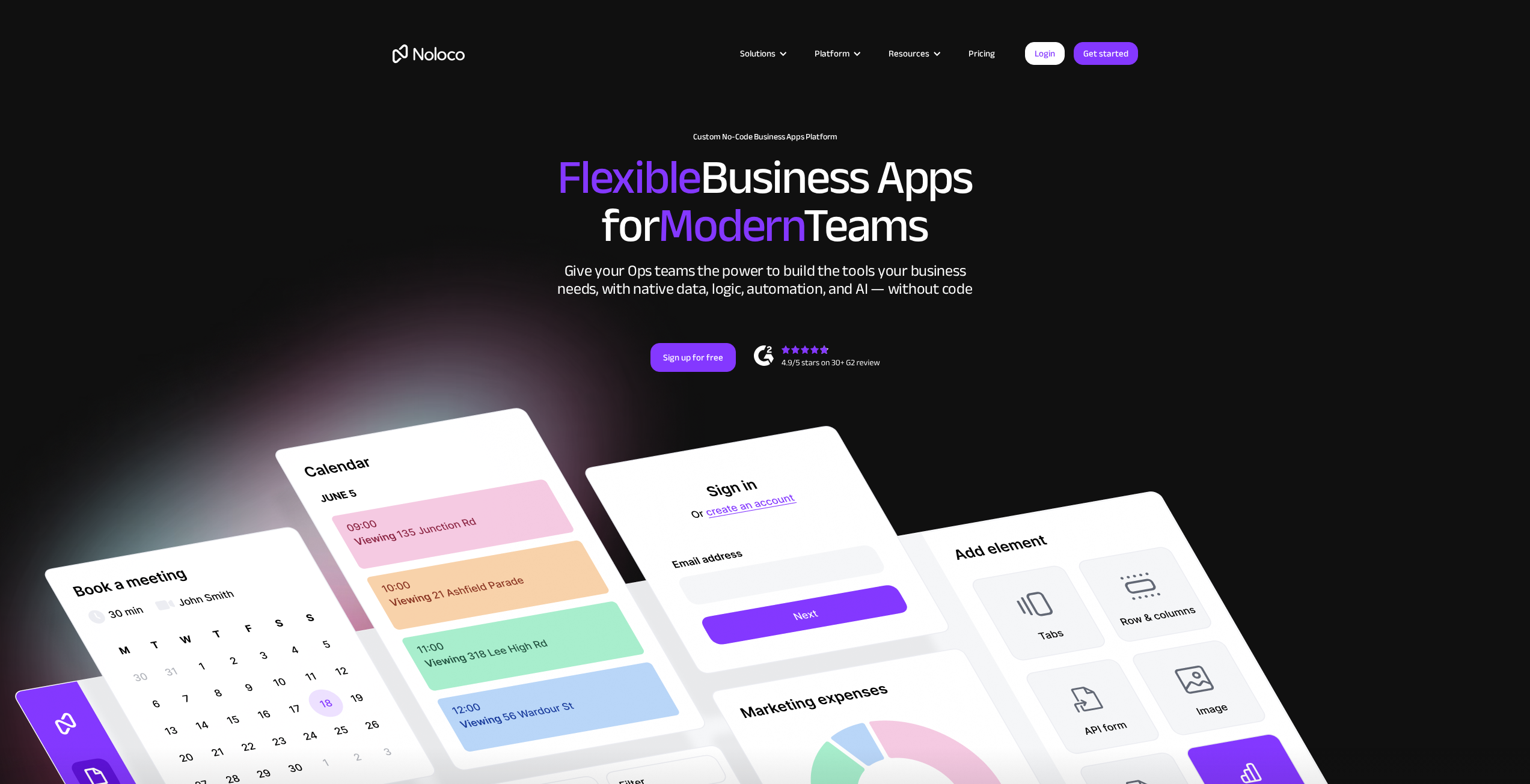
click at [1051, 50] on link "Login" at bounding box center [1044, 52] width 40 height 22
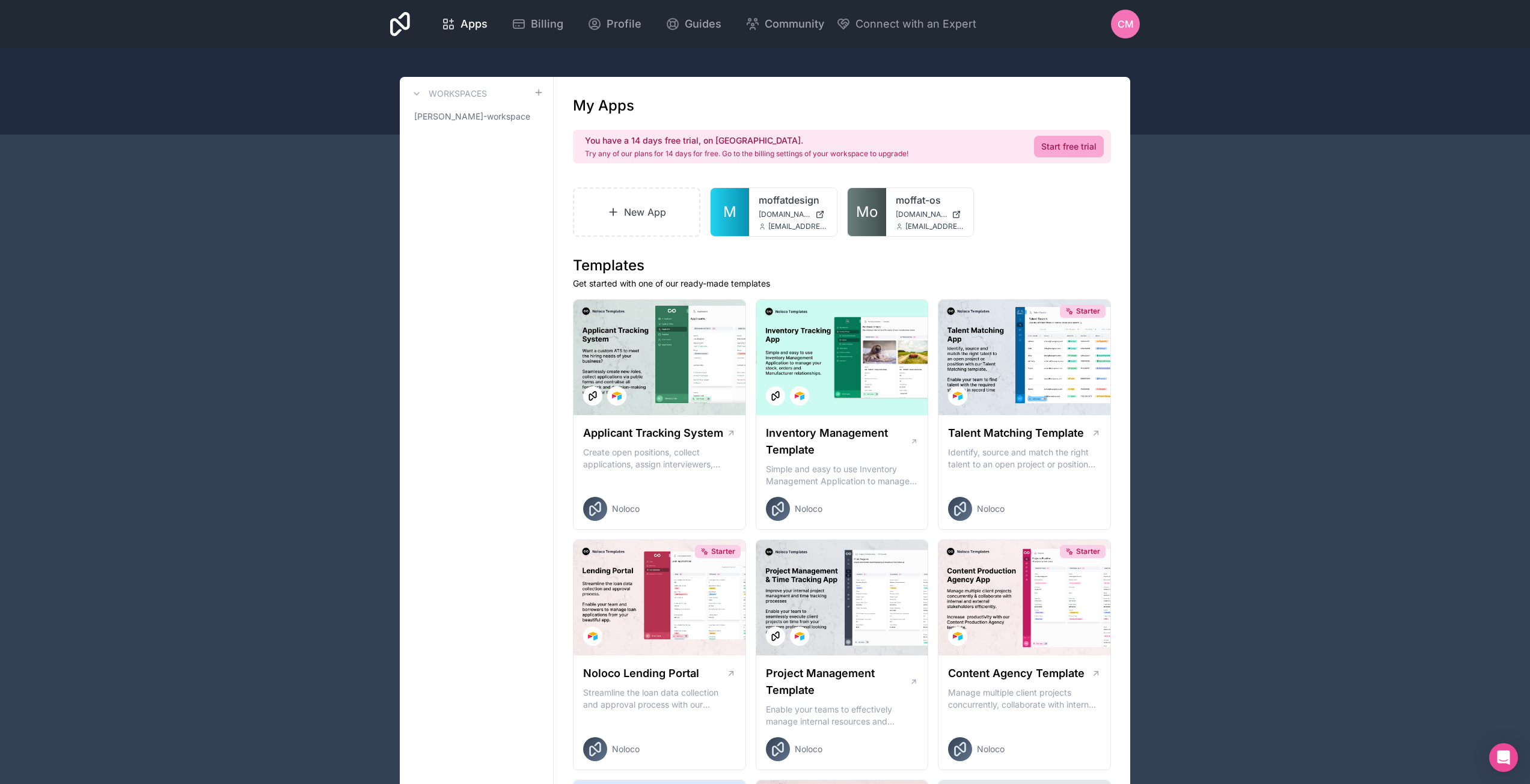
click at [1126, 16] on div "CM" at bounding box center [1126, 24] width 29 height 29
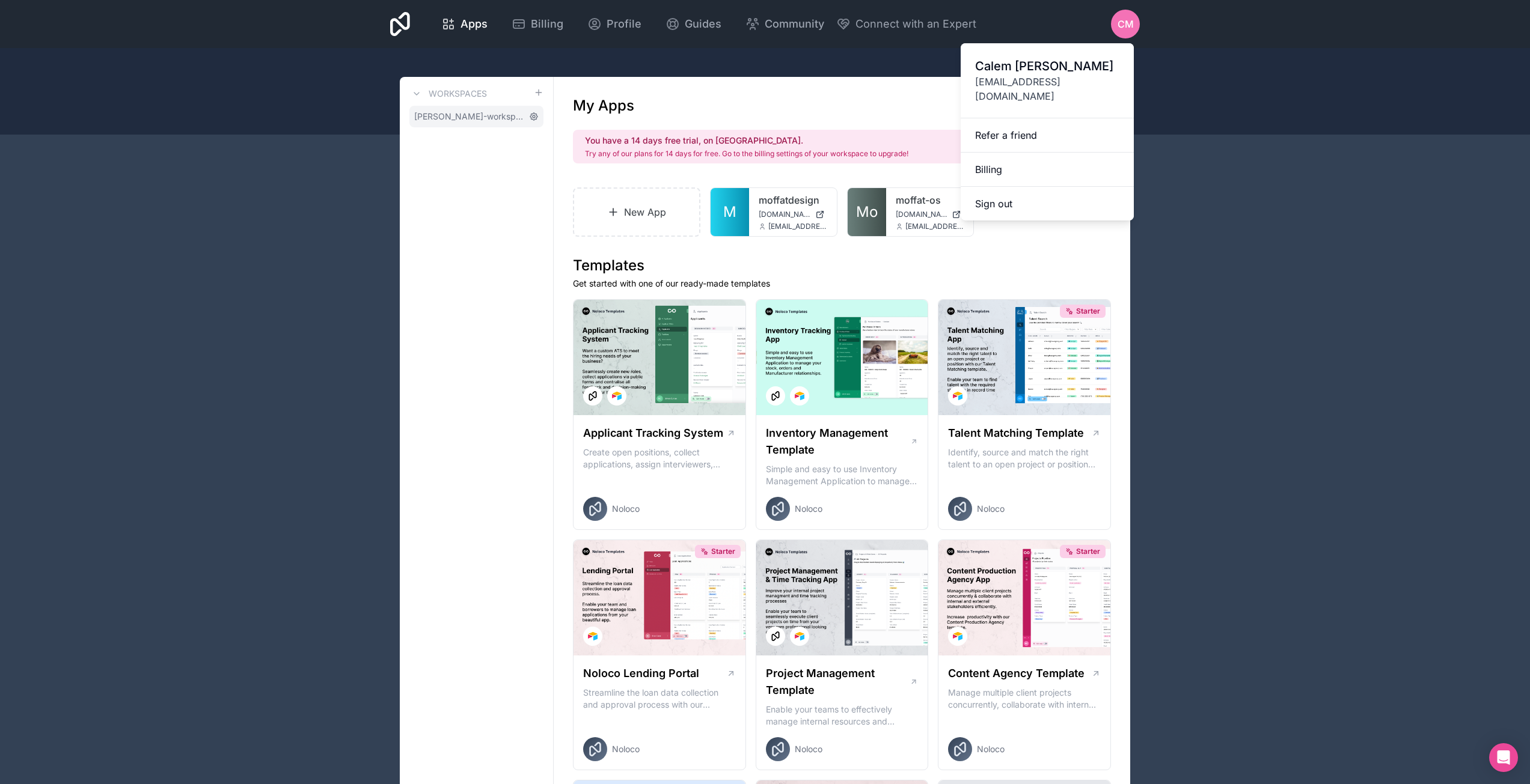
click at [538, 119] on icon at bounding box center [534, 117] width 10 height 10
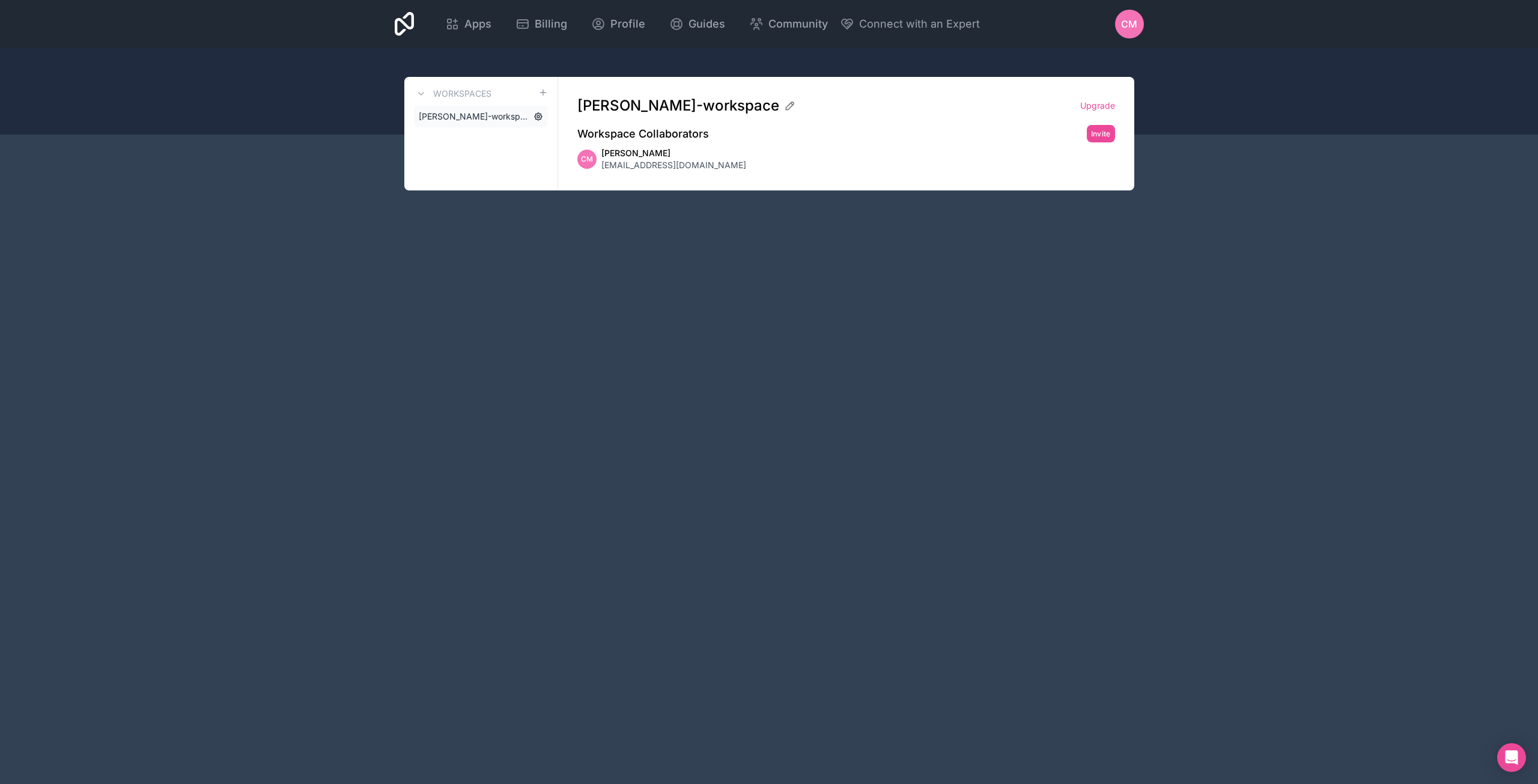
click at [535, 117] on icon at bounding box center [538, 117] width 10 height 10
click at [1144, 19] on div "CM" at bounding box center [1130, 24] width 29 height 29
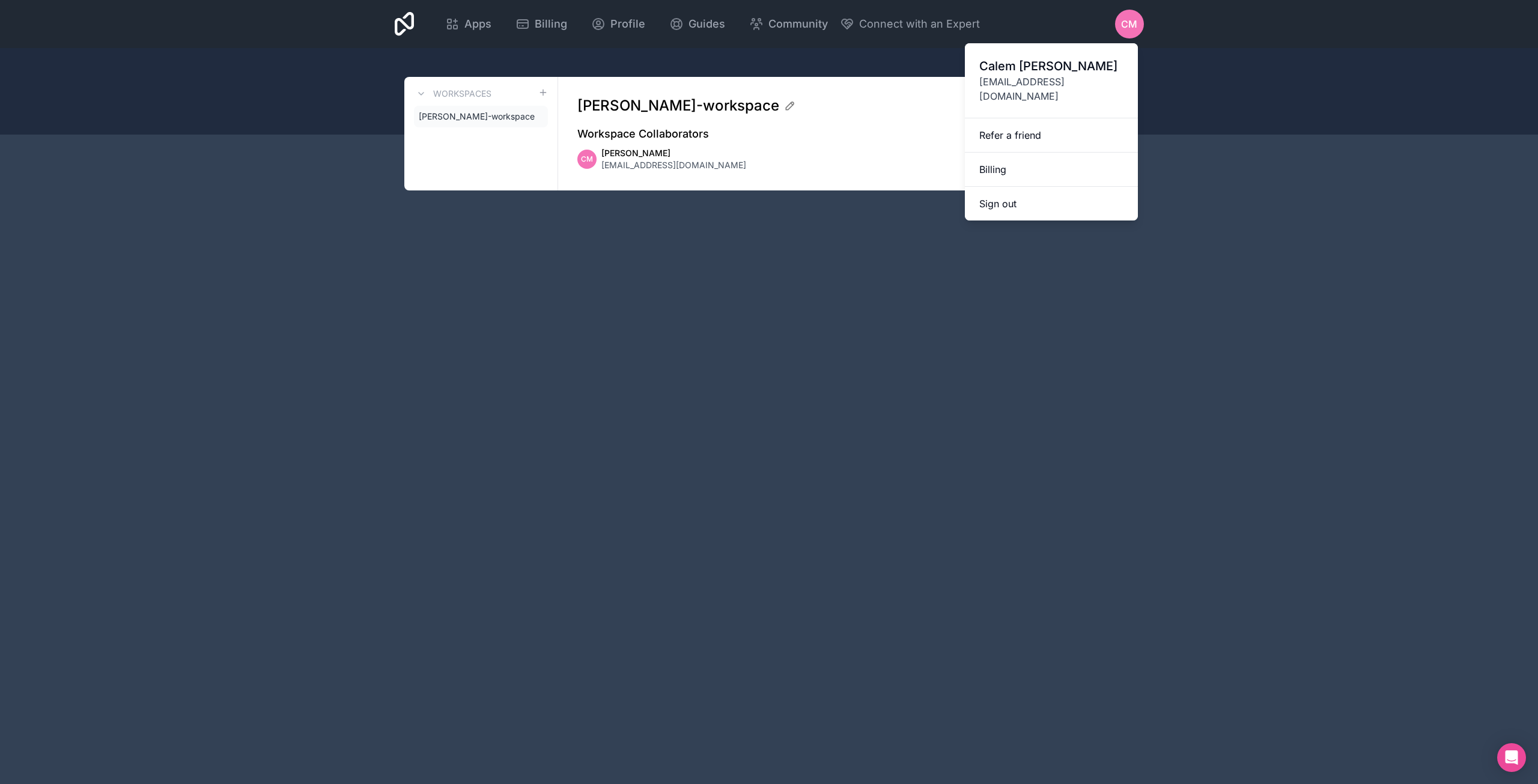
click at [796, 326] on div "Apps Billing Profile Guides Community Connect with an Expert CM Billing Profile…" at bounding box center [769, 392] width 1538 height 784
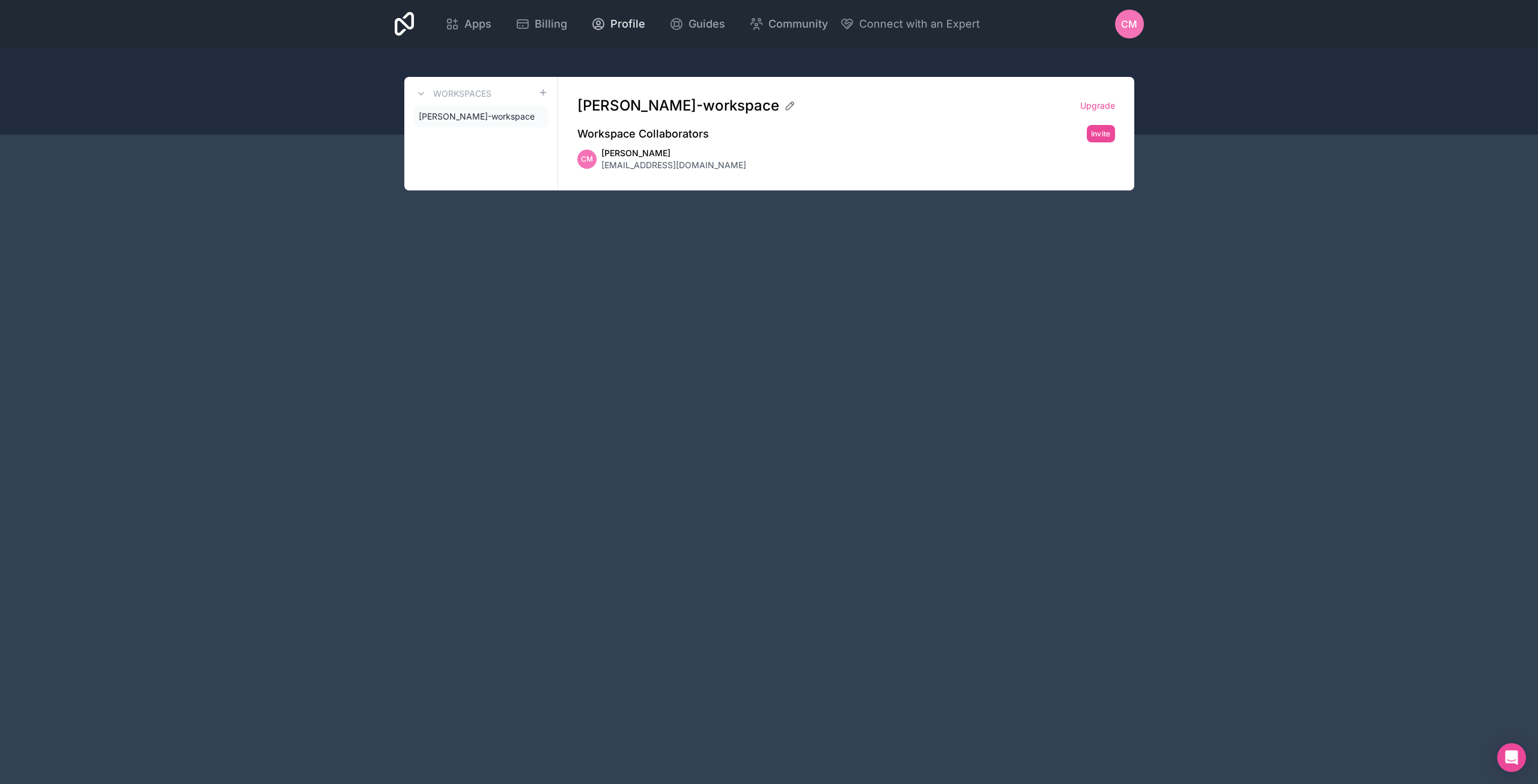
click at [602, 18] on icon at bounding box center [598, 23] width 15 height 15
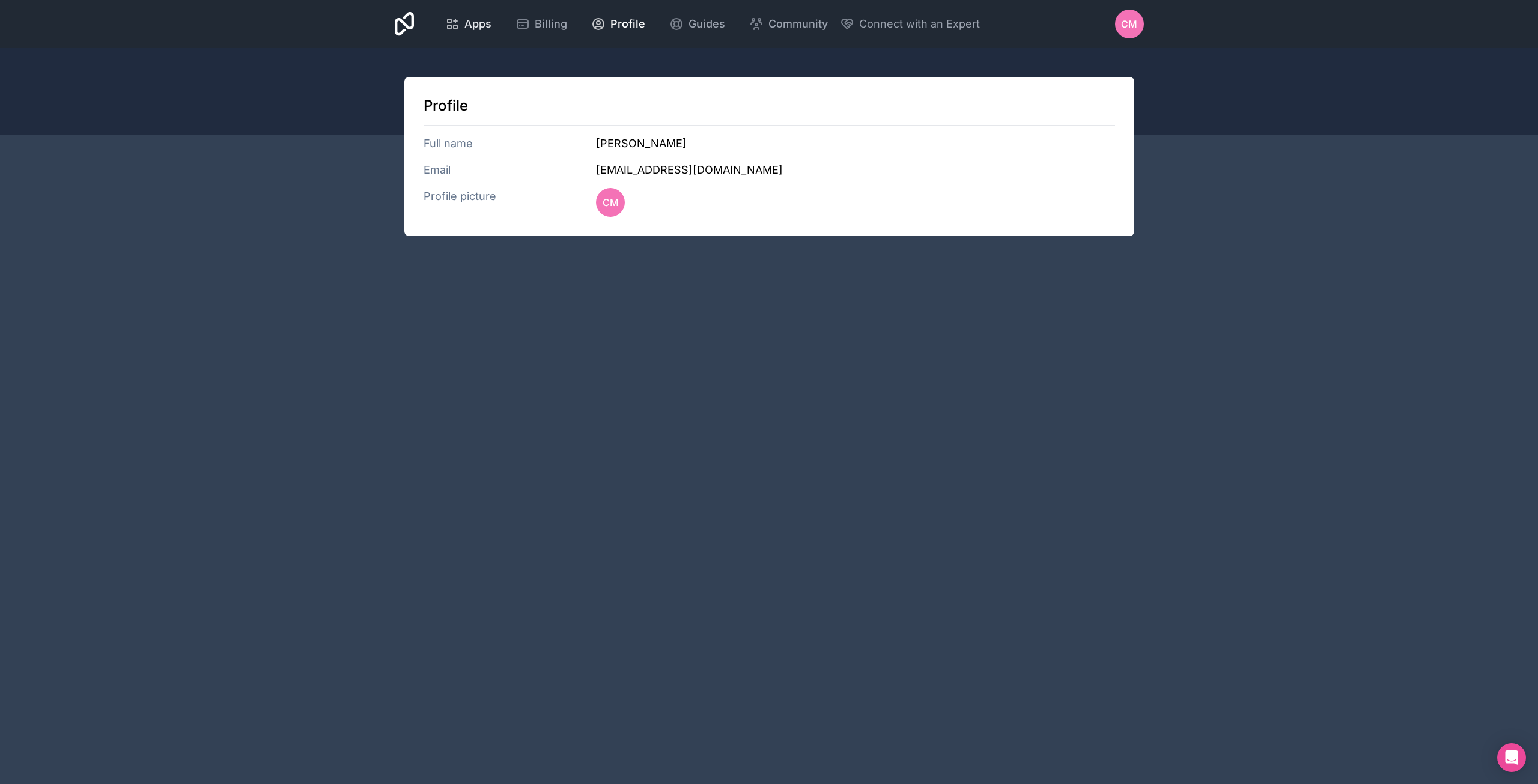
click at [474, 18] on span "Apps" at bounding box center [478, 23] width 27 height 17
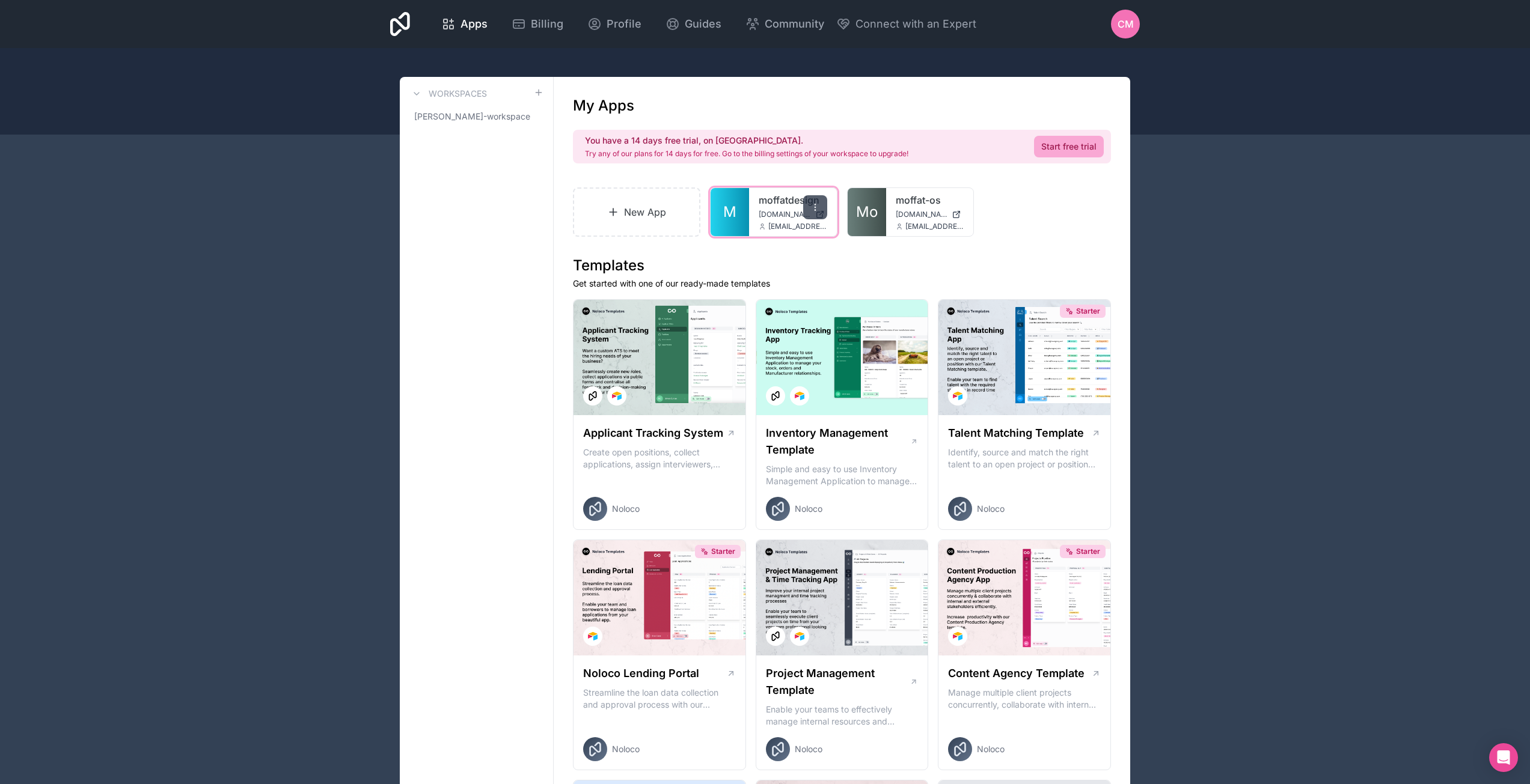
click at [817, 208] on icon at bounding box center [816, 207] width 10 height 10
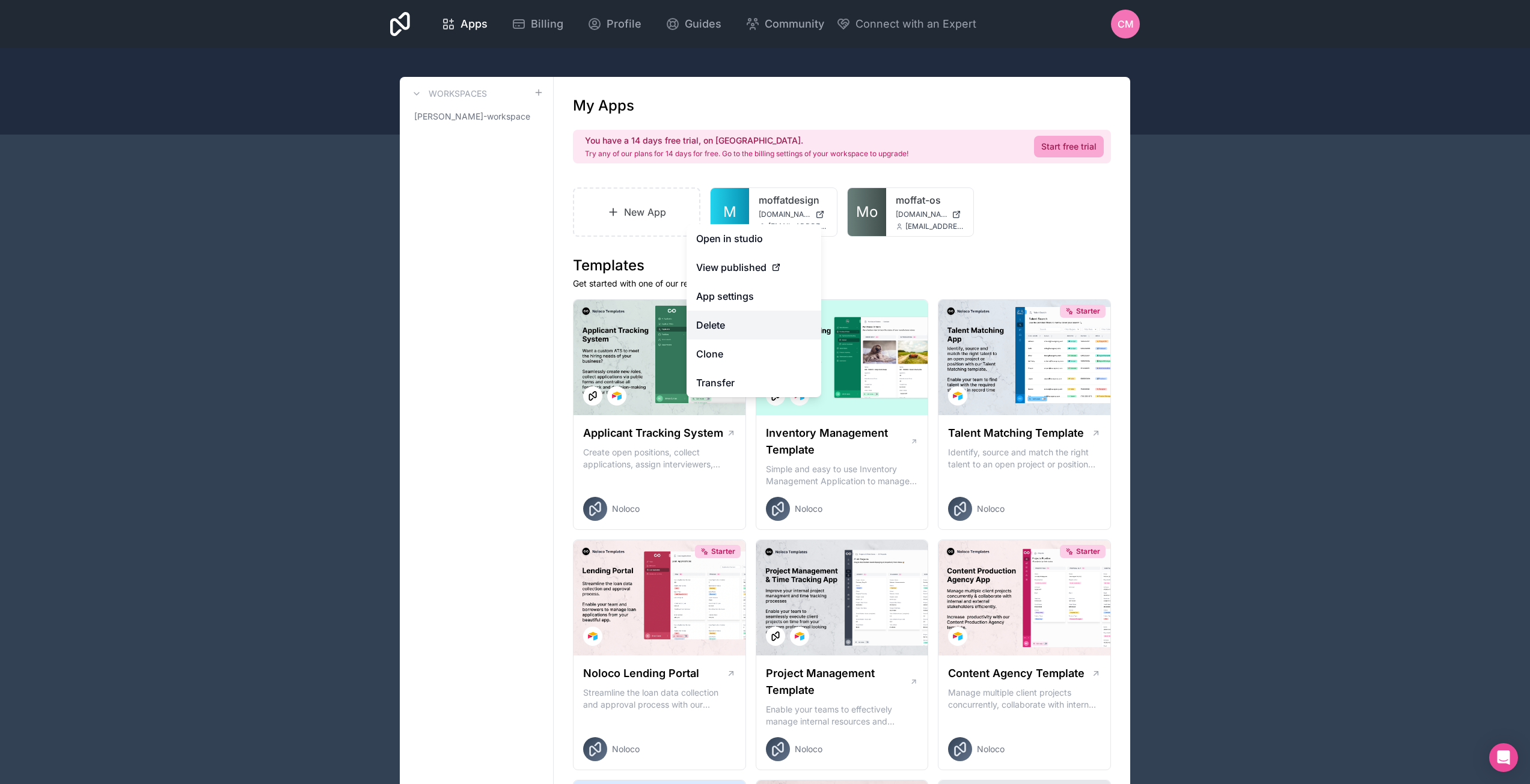
click at [739, 328] on button "Delete" at bounding box center [753, 325] width 135 height 29
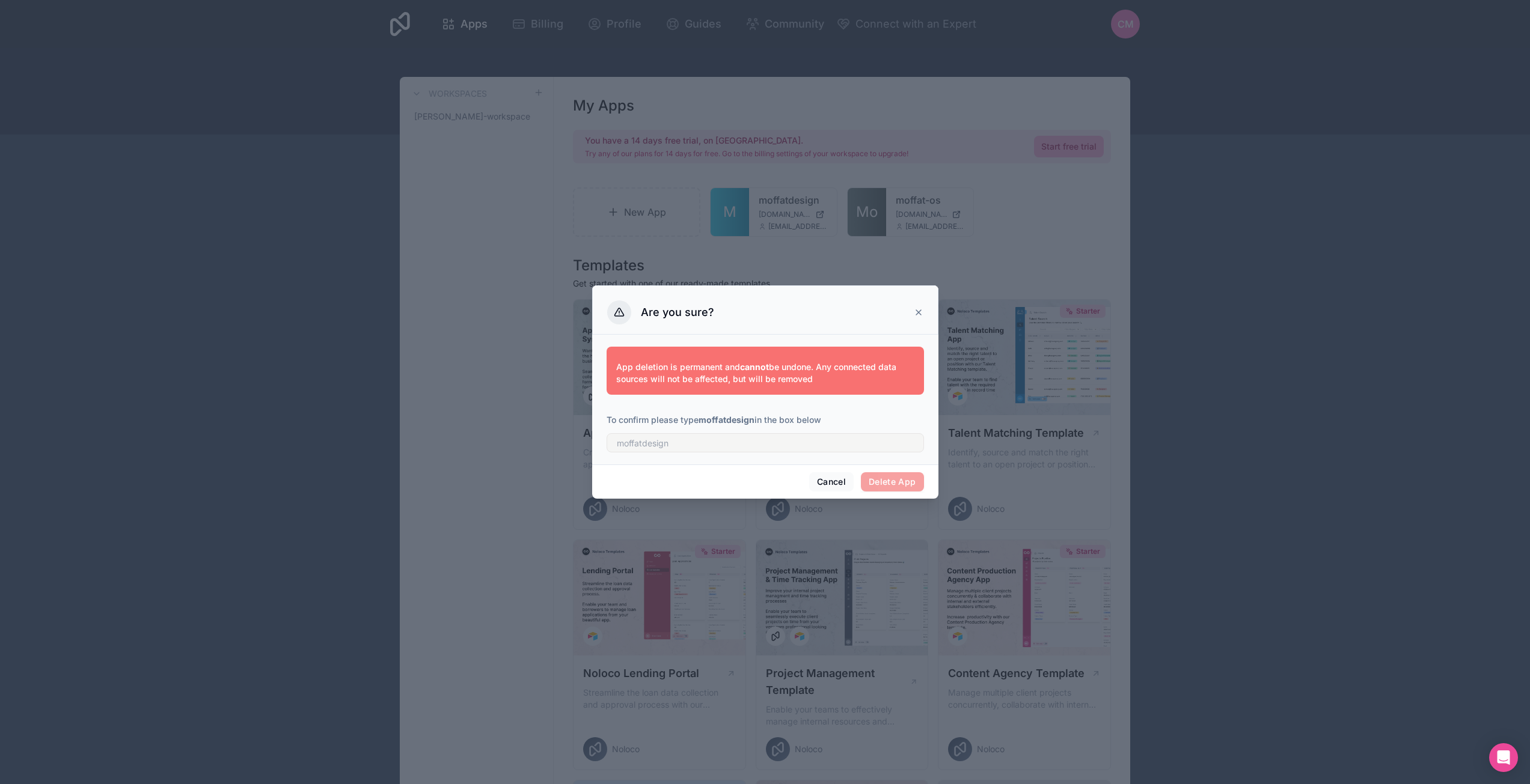
click at [724, 458] on div "App deletion is permanent and cannot be undone. Any connected data sources will…" at bounding box center [765, 399] width 346 height 130
click at [787, 436] on input "text" at bounding box center [765, 443] width 317 height 19
type input "moffatdesign"
click at [886, 489] on button "Delete App" at bounding box center [891, 482] width 63 height 19
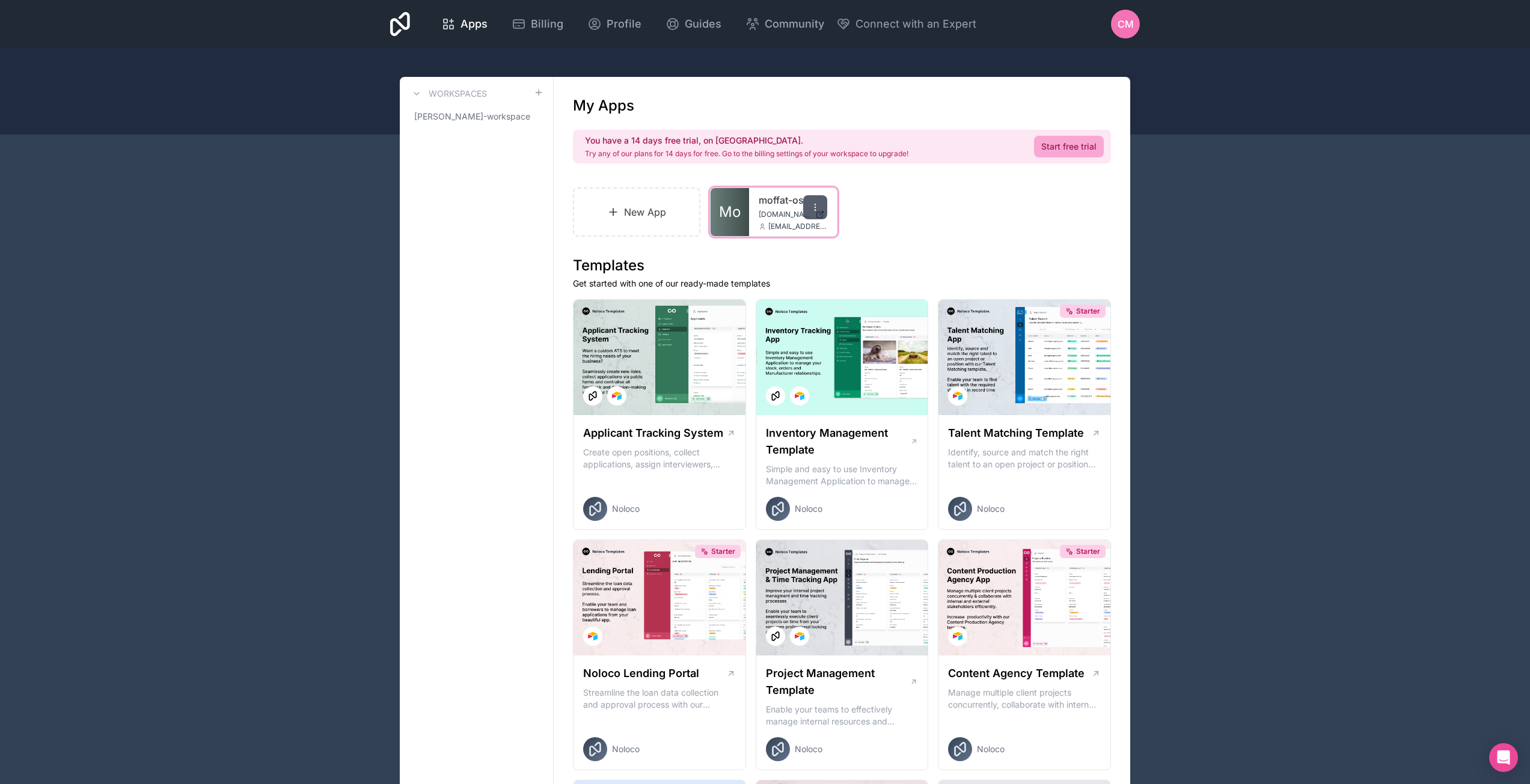
click at [811, 212] on div at bounding box center [815, 207] width 24 height 24
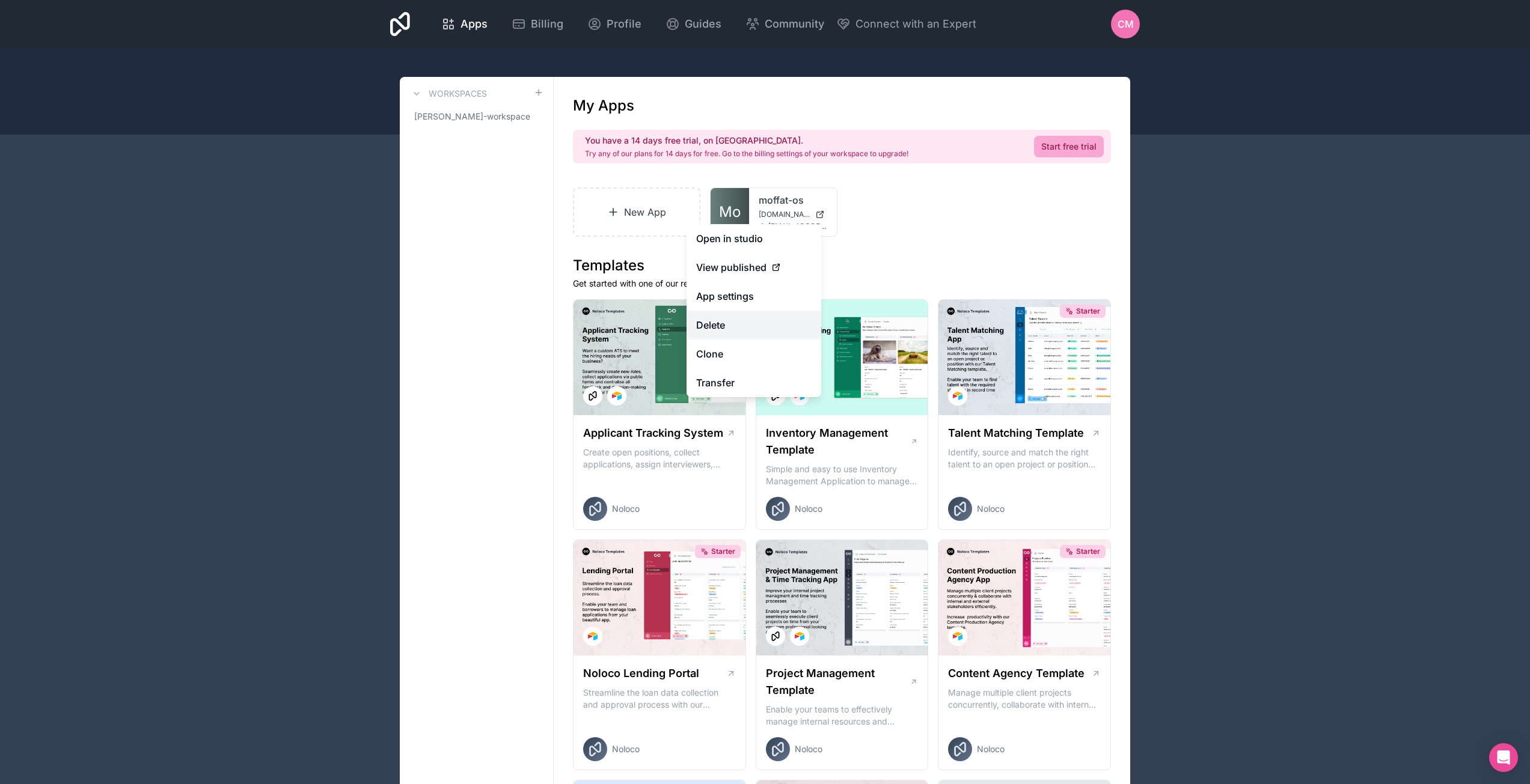
click at [728, 327] on button "Delete" at bounding box center [753, 325] width 135 height 29
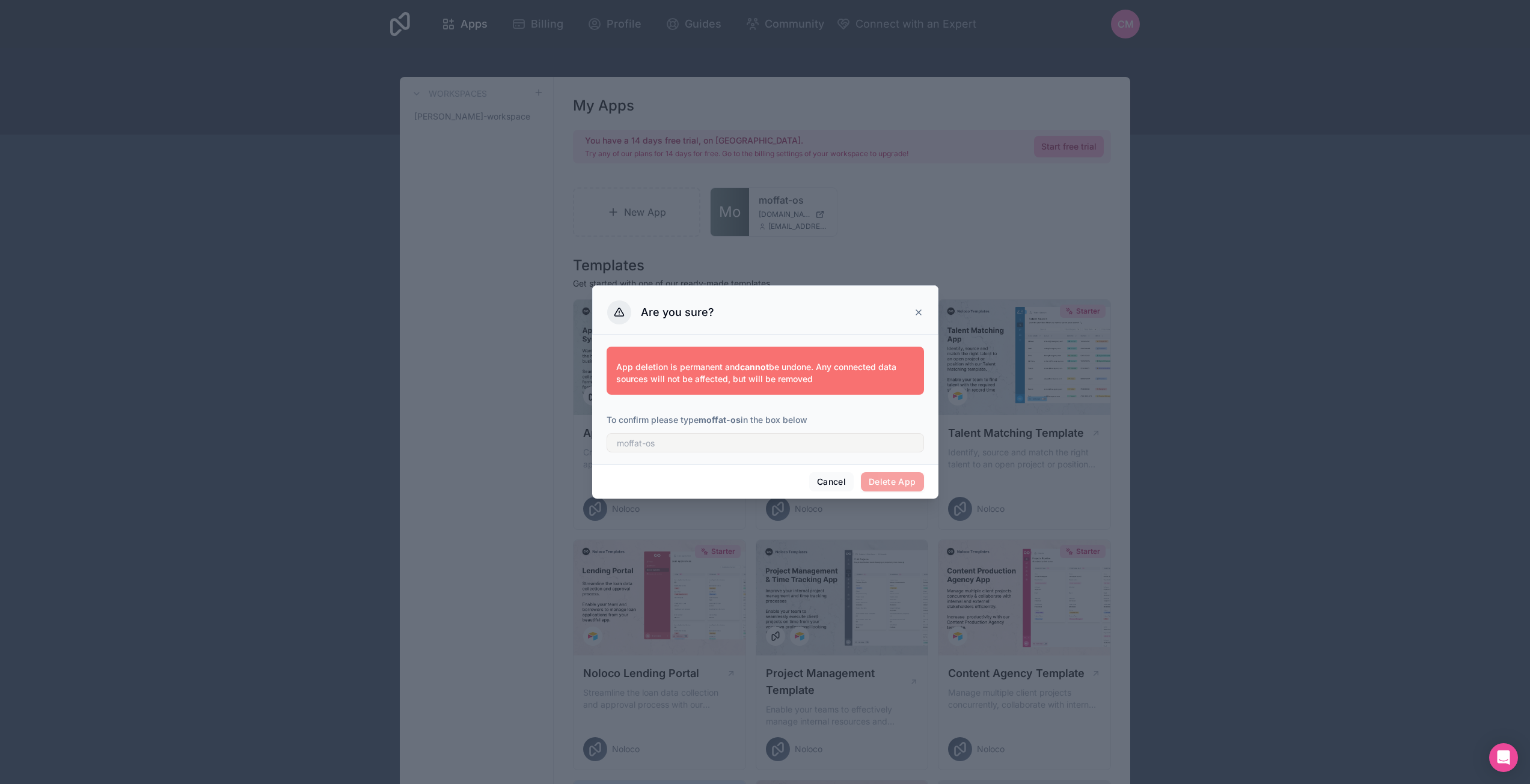
click at [746, 461] on div "App deletion is permanent and cannot be undone. Any connected data sources will…" at bounding box center [765, 399] width 346 height 130
click at [743, 454] on div "App deletion is permanent and cannot be undone. Any connected data sources will…" at bounding box center [765, 396] width 317 height 116
click at [744, 447] on input "text" at bounding box center [765, 443] width 317 height 19
type input "moffat-os"
click at [893, 491] on button "Delete App" at bounding box center [891, 482] width 63 height 19
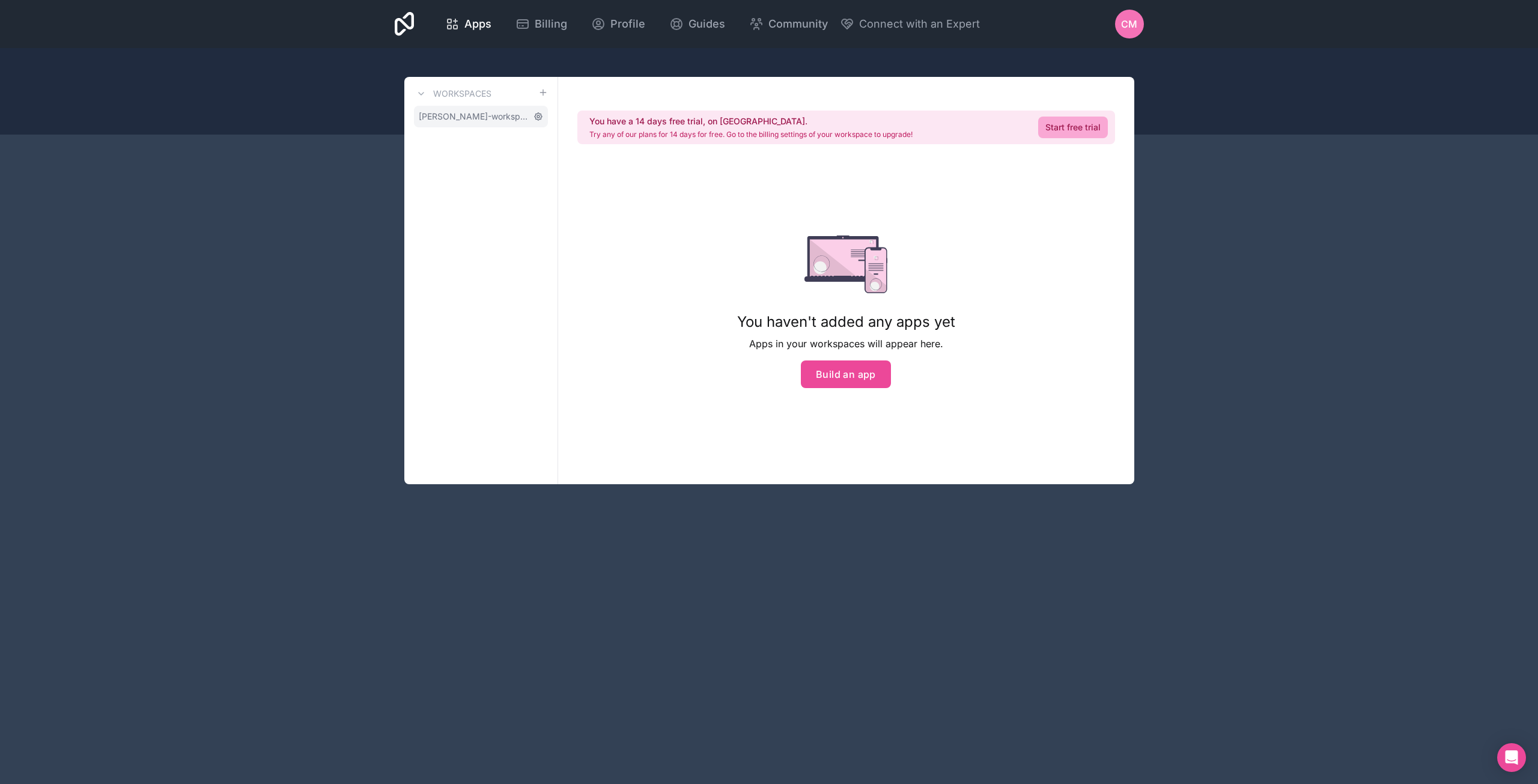
click at [536, 119] on icon at bounding box center [538, 117] width 10 height 10
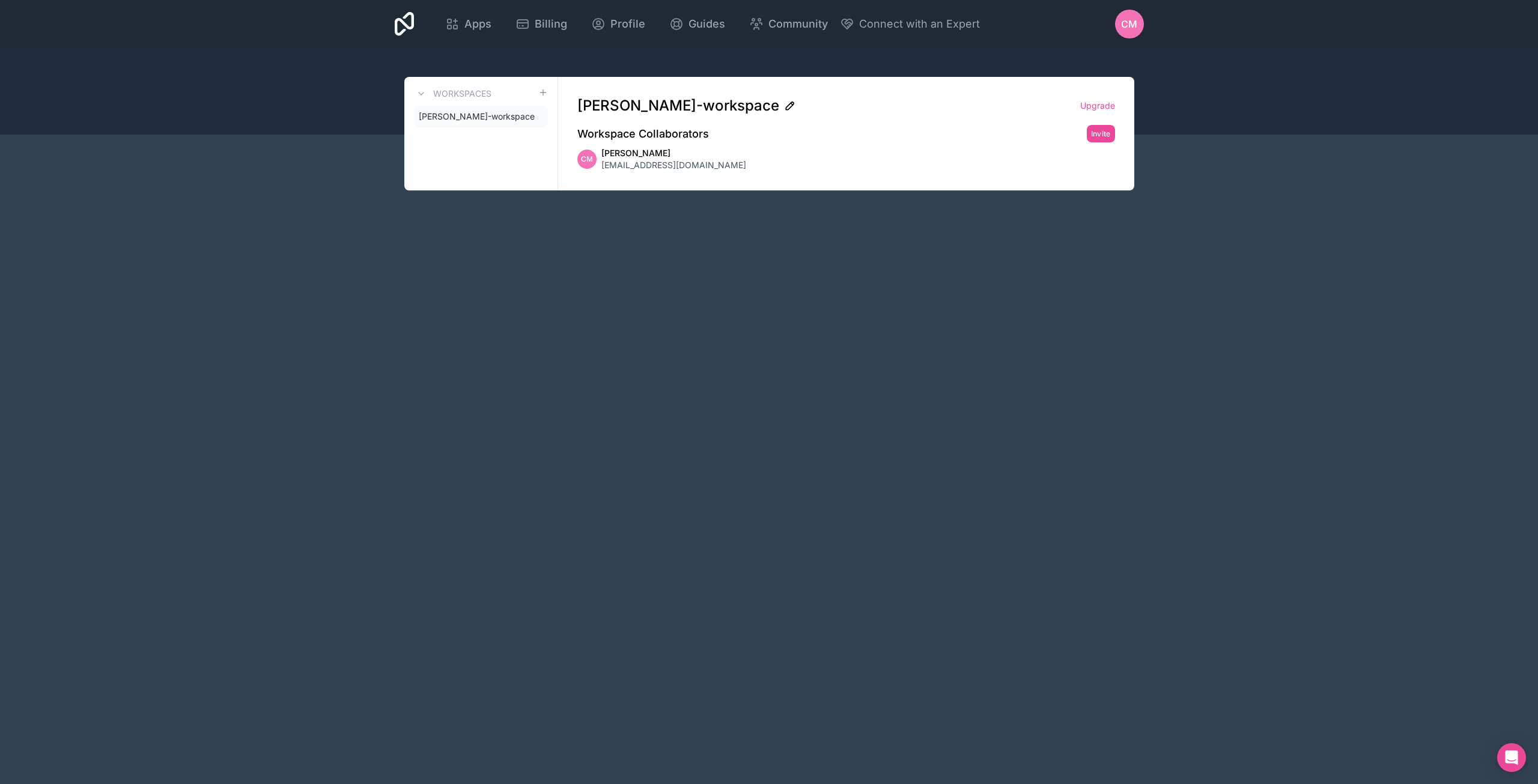
click at [784, 105] on icon at bounding box center [790, 106] width 12 height 12
click at [786, 201] on div "Apps Billing Profile Guides Community Connect with an Expert CM Billing Profile…" at bounding box center [769, 392] width 1538 height 784
click at [1128, 22] on span "CM" at bounding box center [1129, 23] width 17 height 15
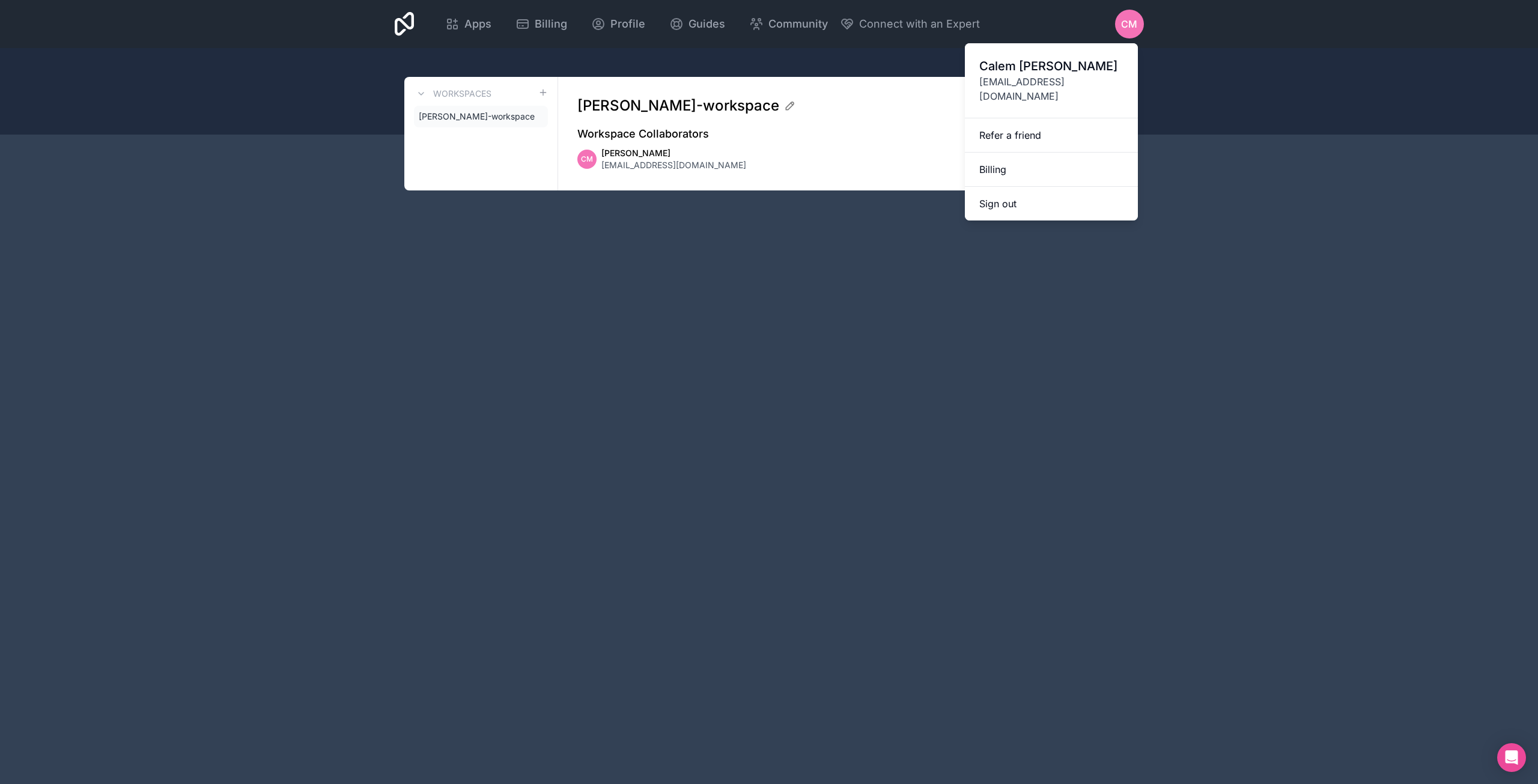
click at [1038, 77] on span "calem@moffatdesign.com.au" at bounding box center [1051, 89] width 144 height 29
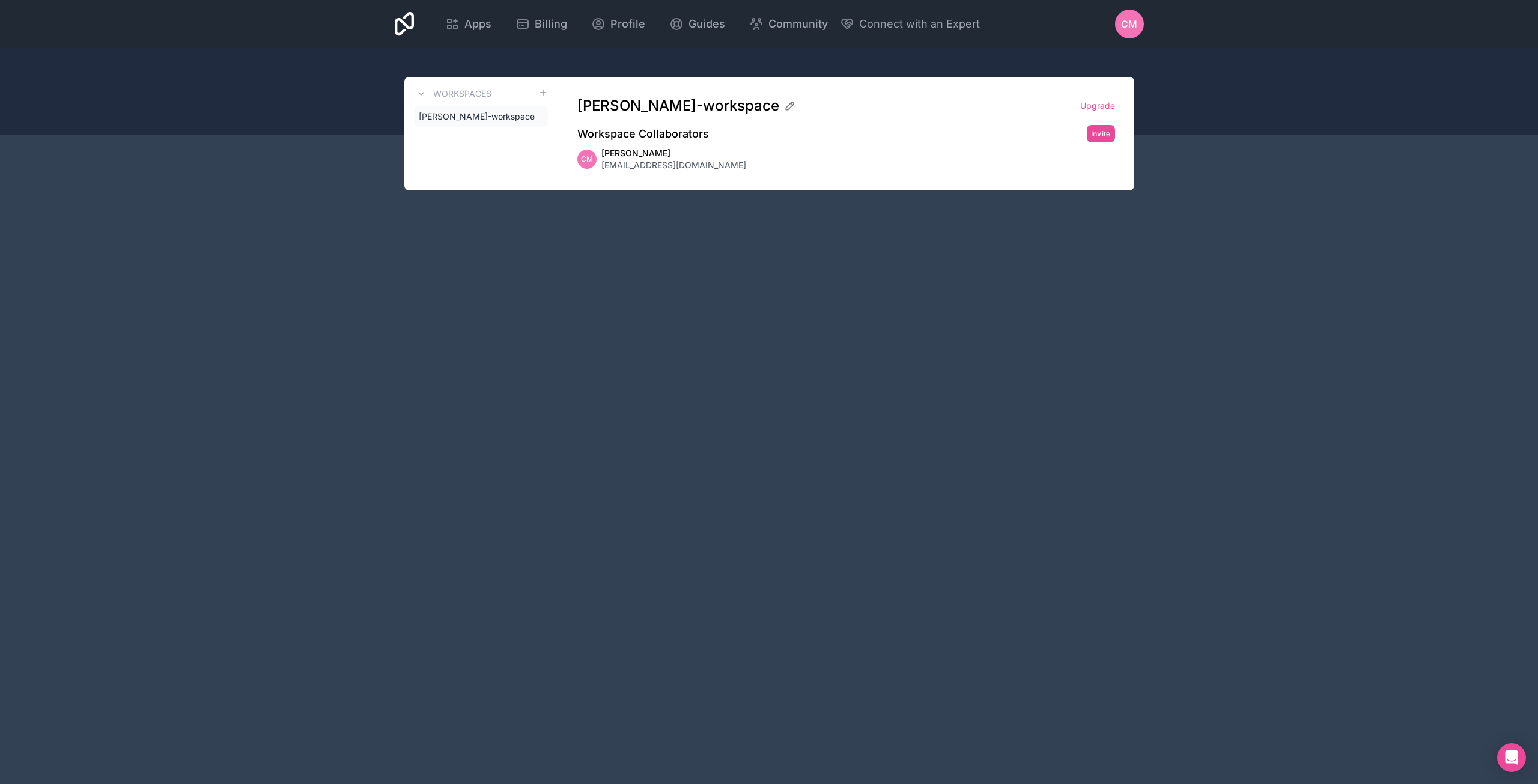
click at [1137, 22] on div "CM" at bounding box center [1130, 24] width 29 height 29
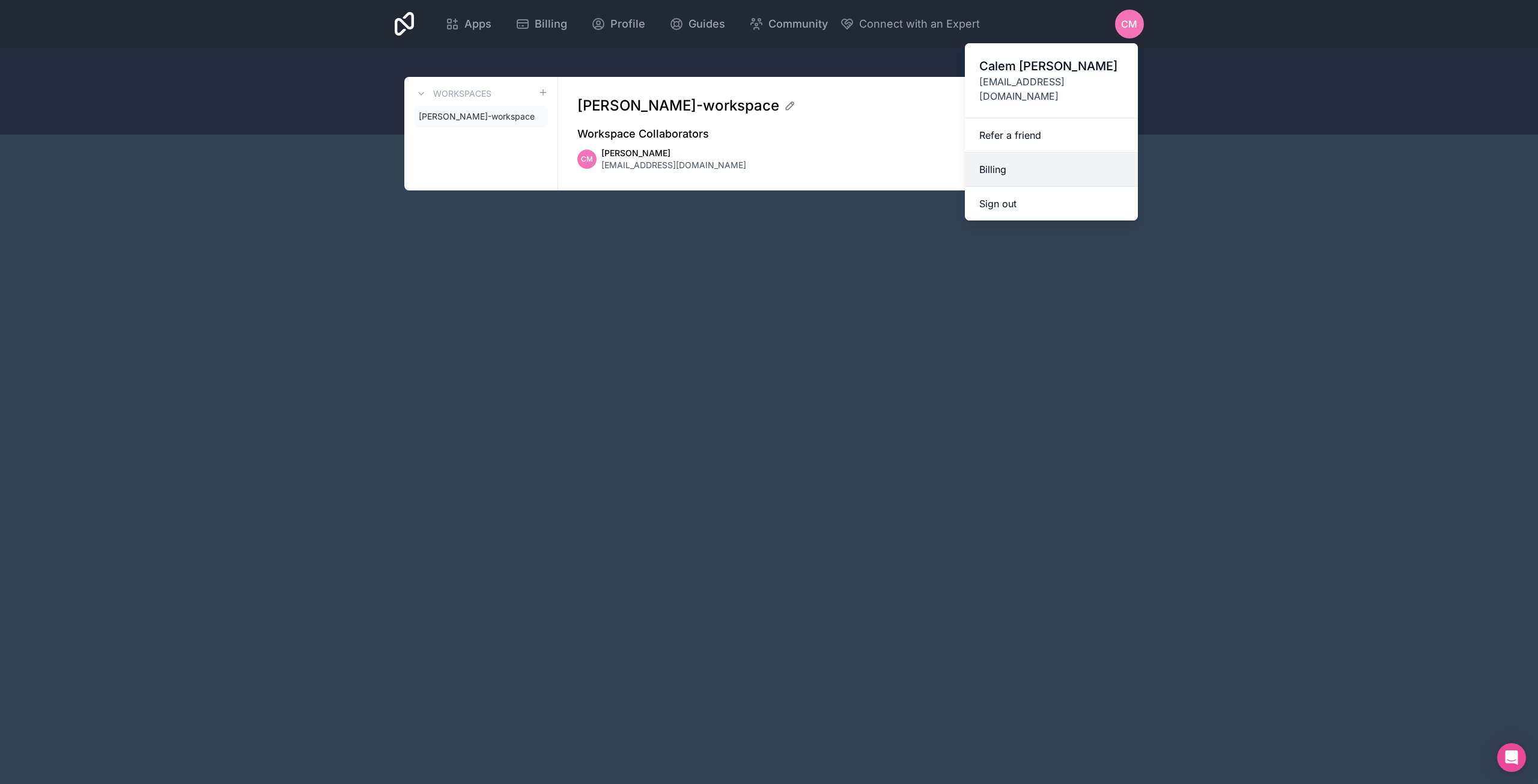
click at [1042, 159] on link "Billing" at bounding box center [1051, 169] width 173 height 34
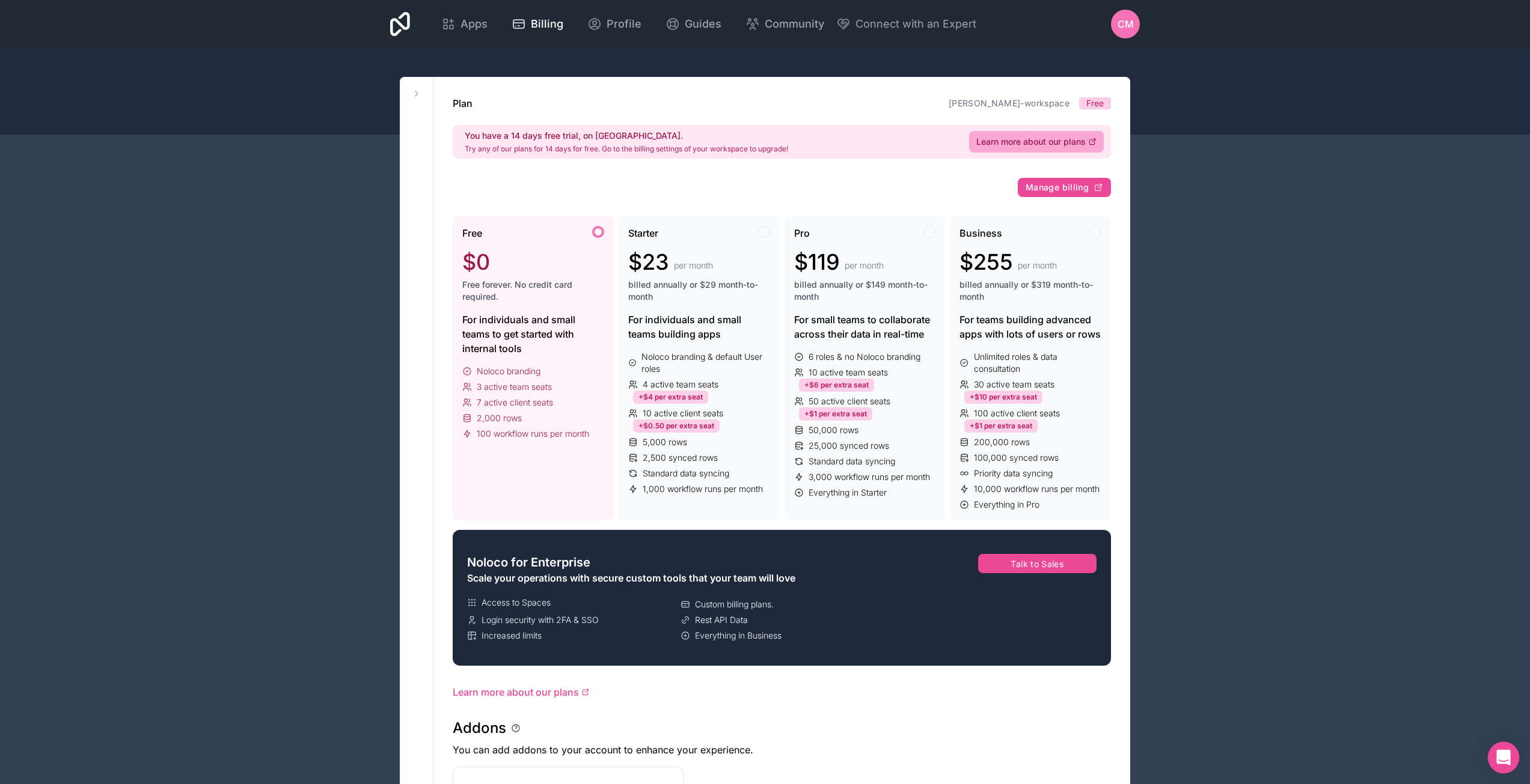
click at [1496, 752] on div "Open Intercom Messenger" at bounding box center [1503, 758] width 32 height 32
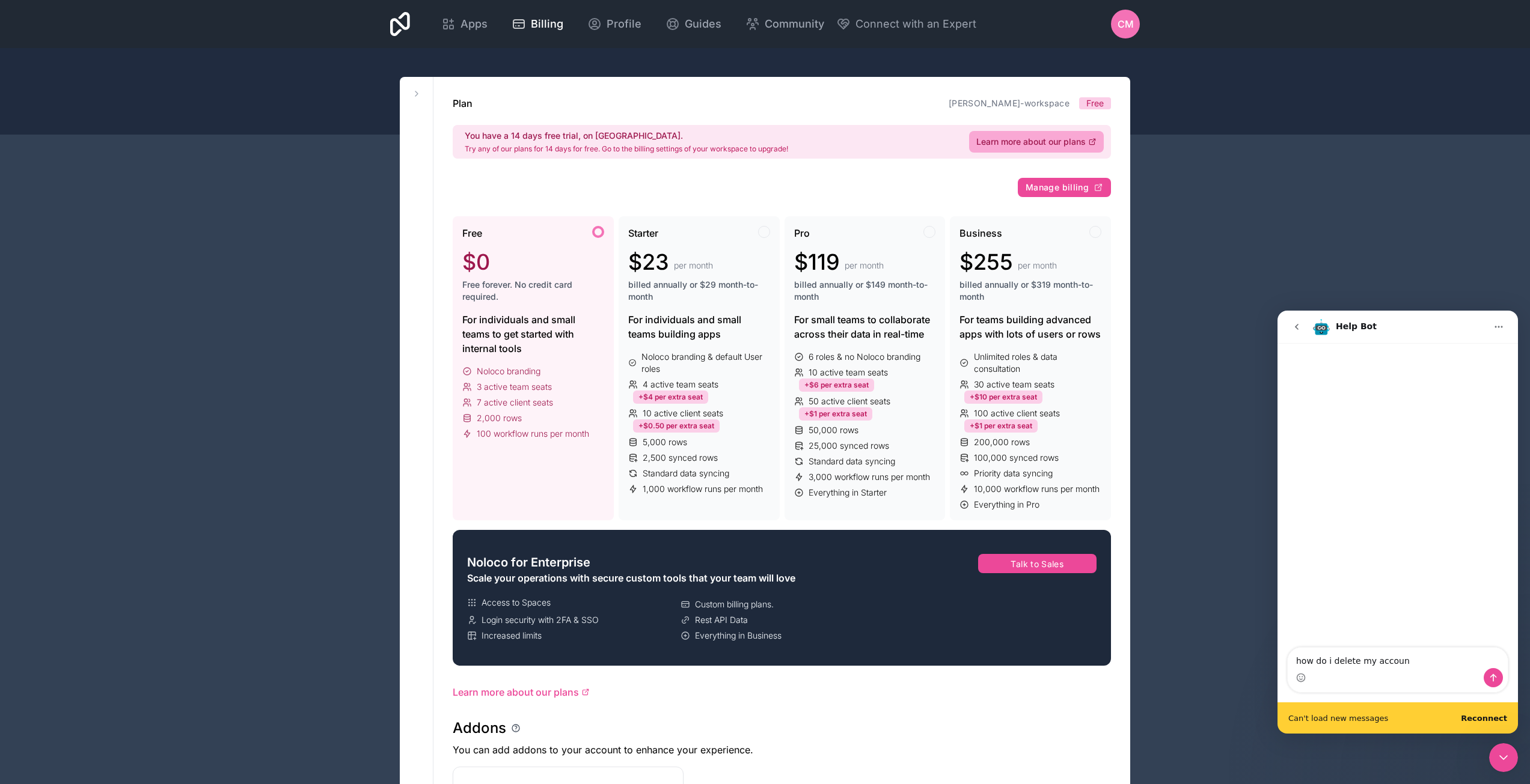
type textarea "how do i delete my account"
click at [1117, 29] on span "CM" at bounding box center [1125, 23] width 17 height 15
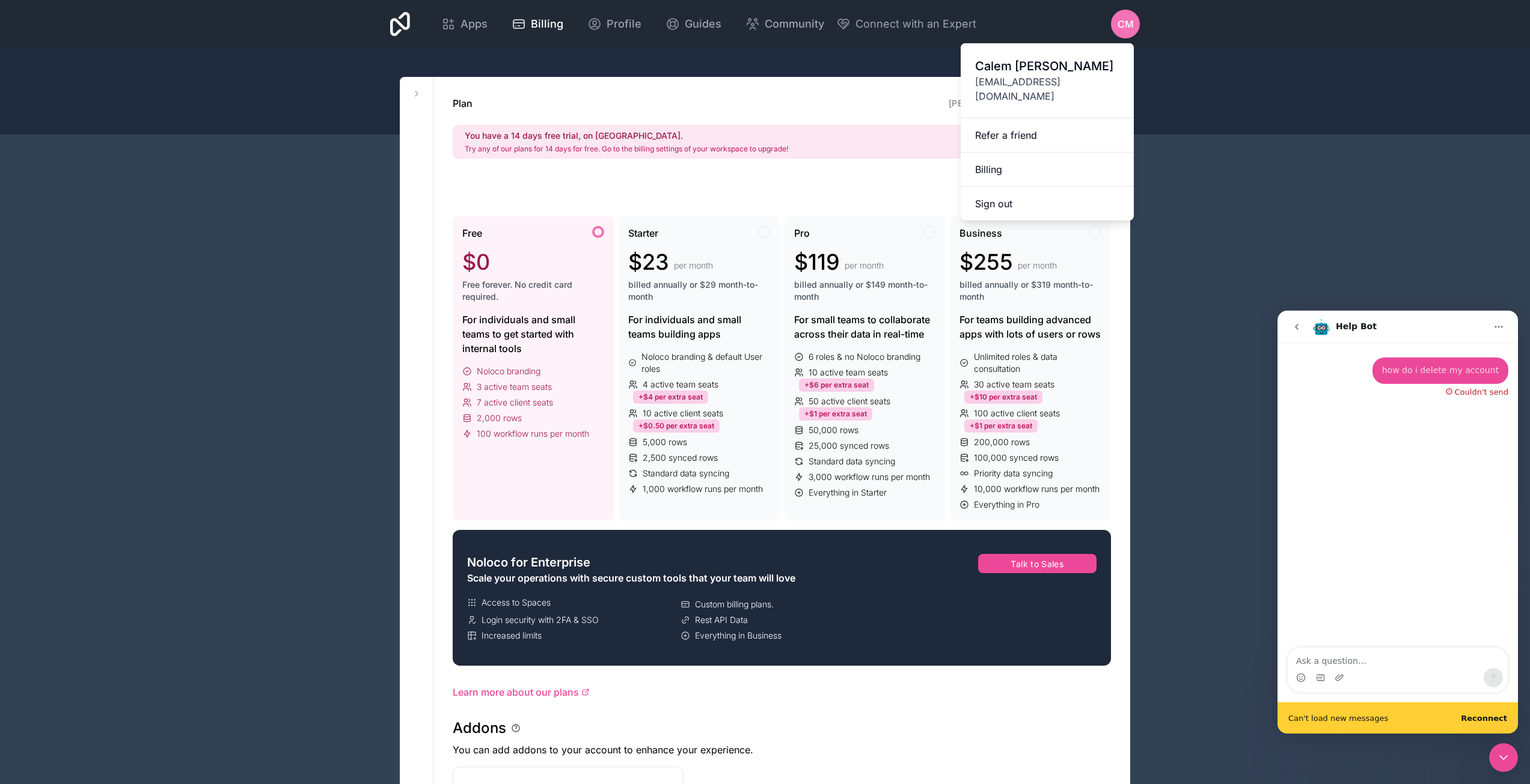
click at [385, 14] on div "Apps Billing Profile Guides Community Connect with an Expert CM Billing Profile…" at bounding box center [764, 23] width 769 height 48
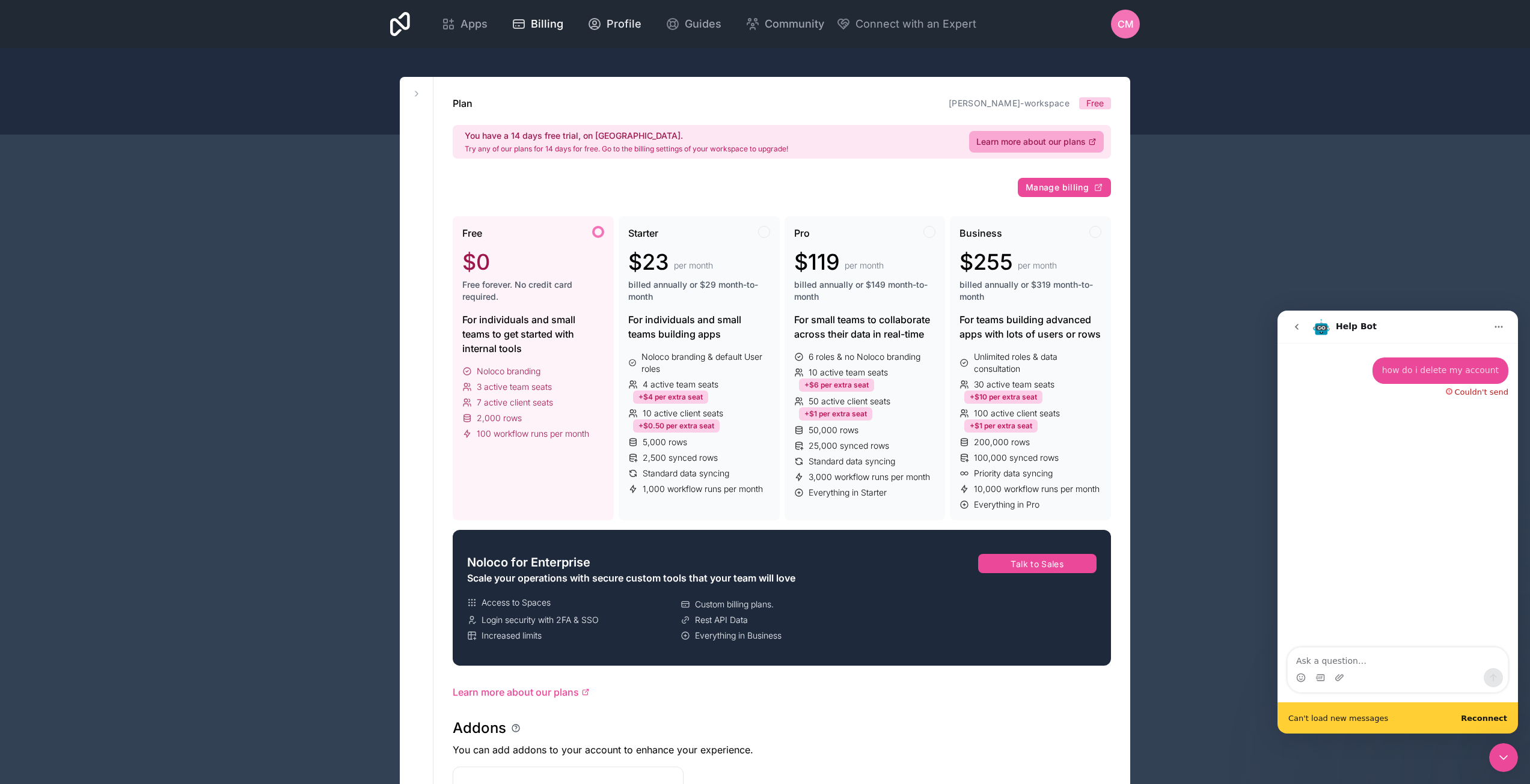
click at [635, 15] on link "Profile" at bounding box center [613, 23] width 73 height 26
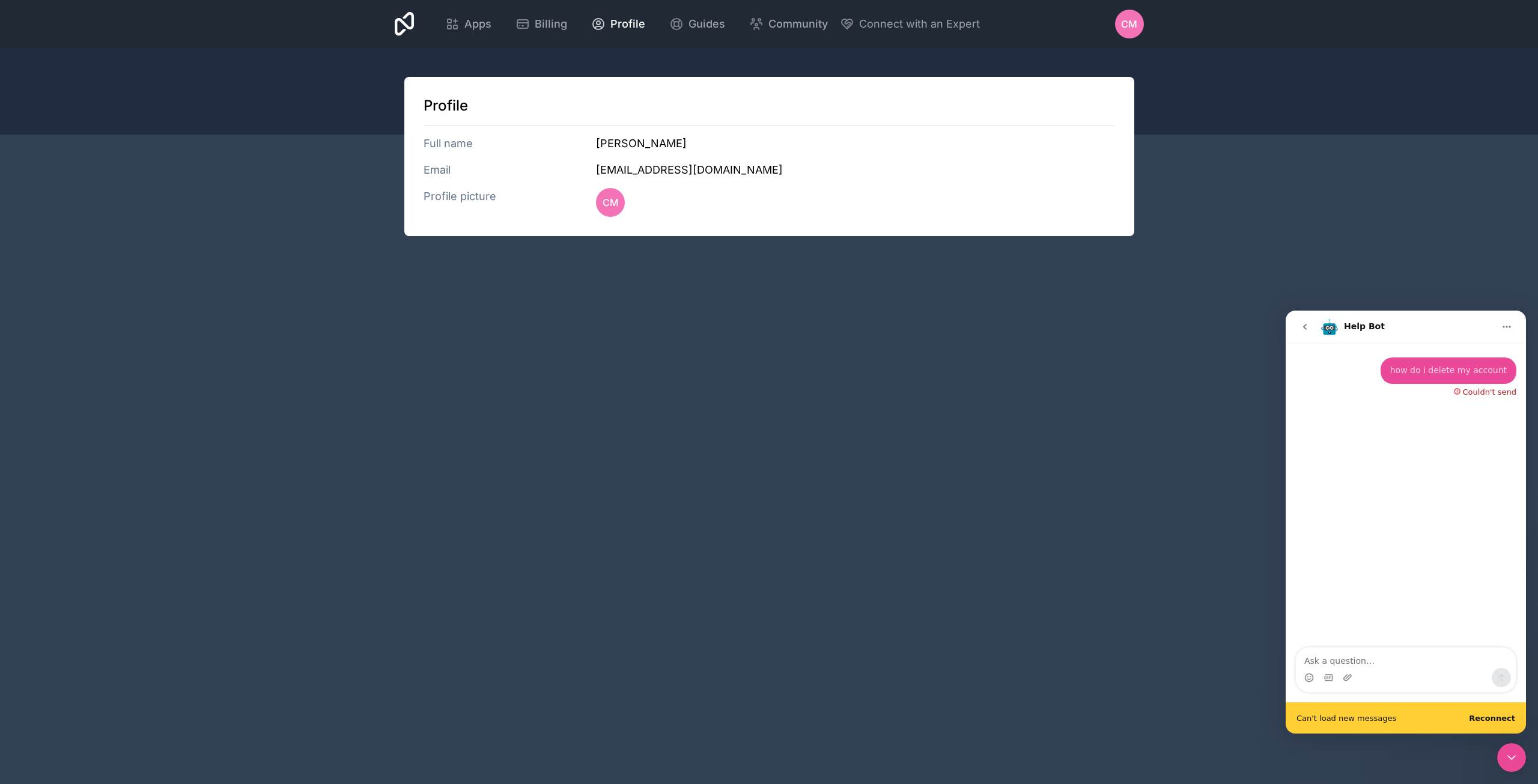
click at [448, 135] on div "Profile Full name Calem Moffat Email calem@moffatdesign.com.au Profile picture …" at bounding box center [769, 156] width 730 height 159
click at [423, 165] on div "Profile Full name Calem Moffat Email calem@moffatdesign.com.au Profile picture …" at bounding box center [769, 156] width 730 height 159
click at [434, 188] on h3 "Profile picture" at bounding box center [510, 203] width 173 height 29
drag, startPoint x: 433, startPoint y: 192, endPoint x: 483, endPoint y: 365, distance: 180.1
click at [433, 194] on h3 "Profile picture" at bounding box center [510, 203] width 173 height 29
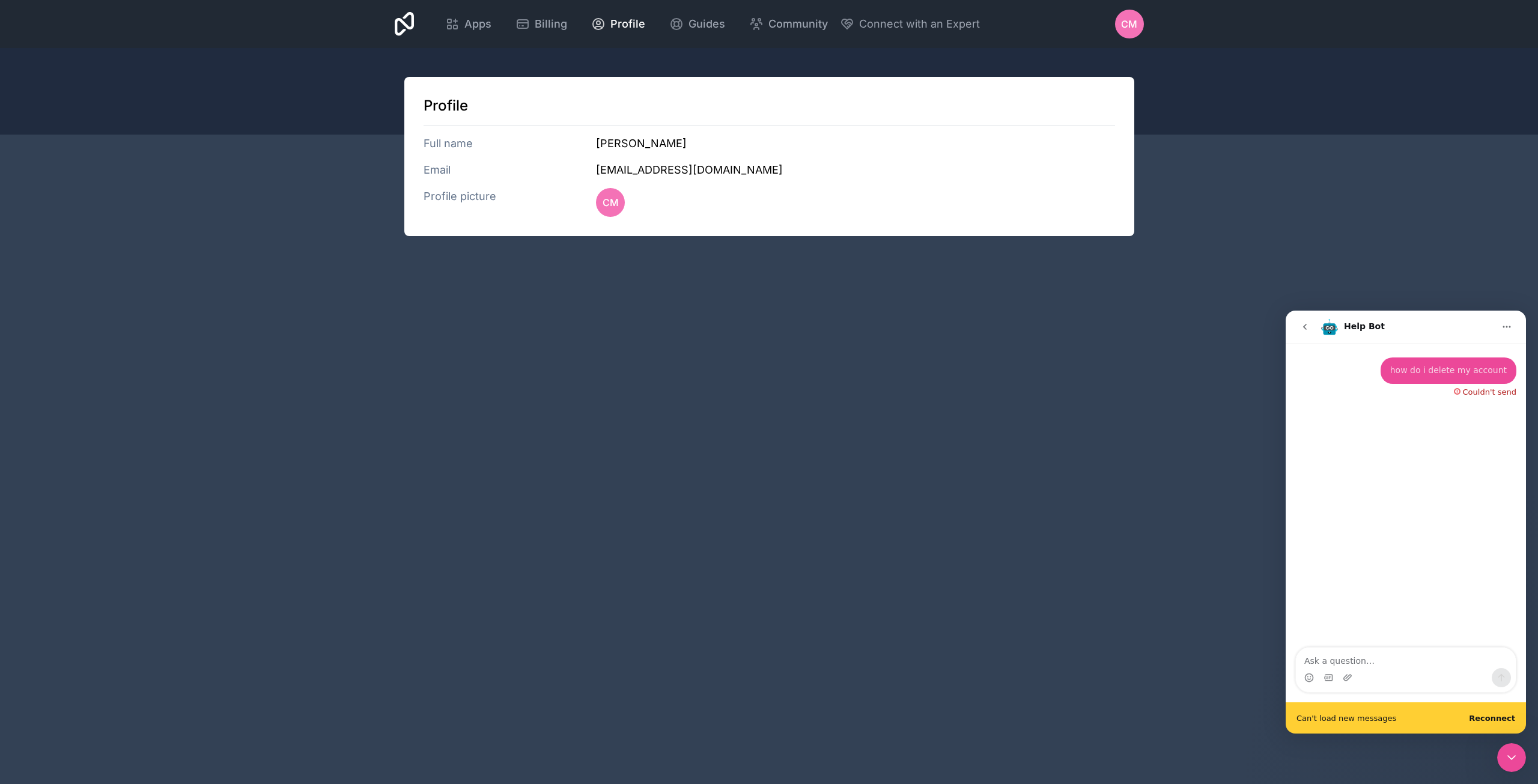
click at [1150, 607] on div "Apps Billing Profile Guides Community Connect with an Expert CM Billing Profile…" at bounding box center [769, 392] width 1538 height 784
click at [394, 27] on icon at bounding box center [404, 23] width 19 height 24
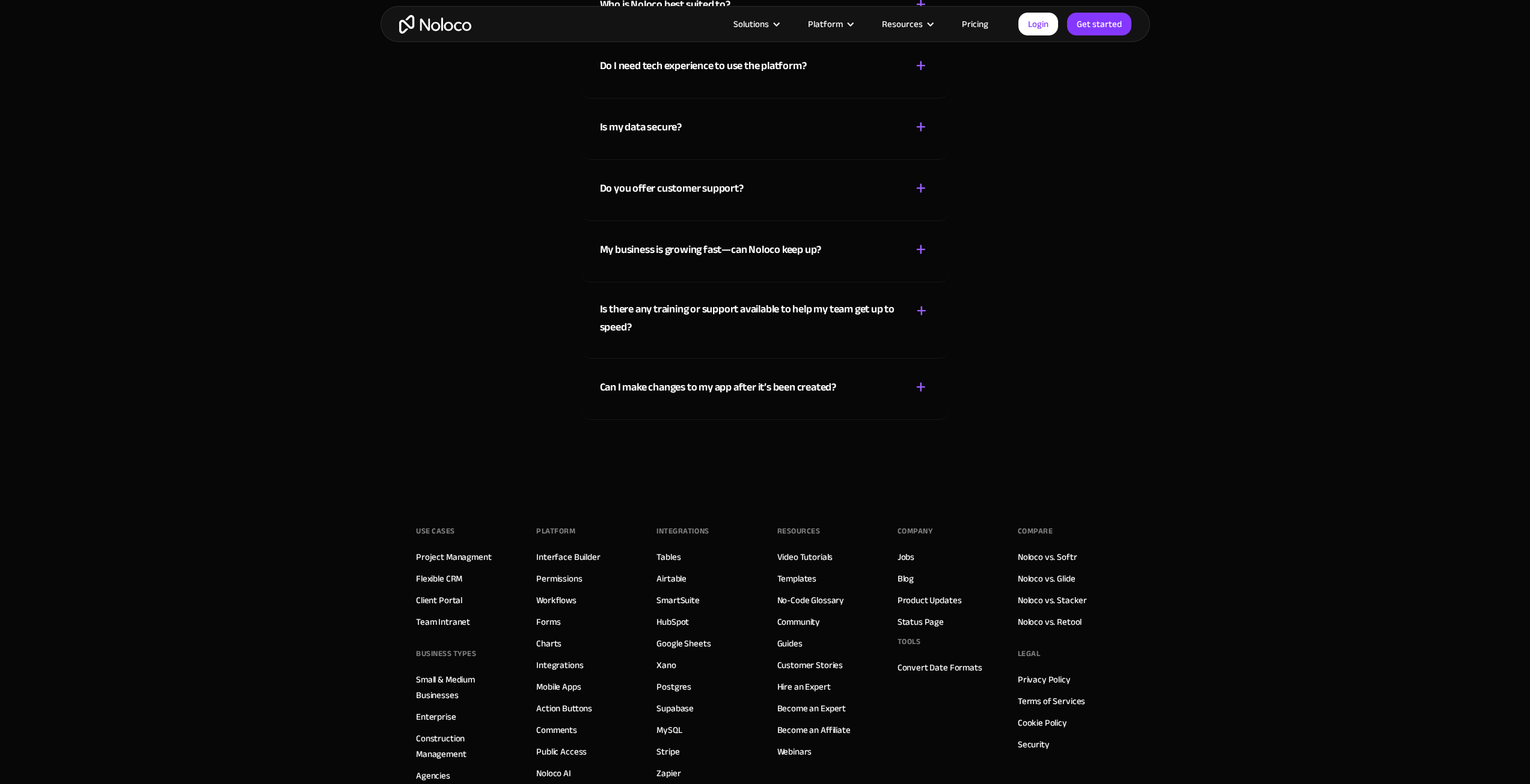
scroll to position [6907, 0]
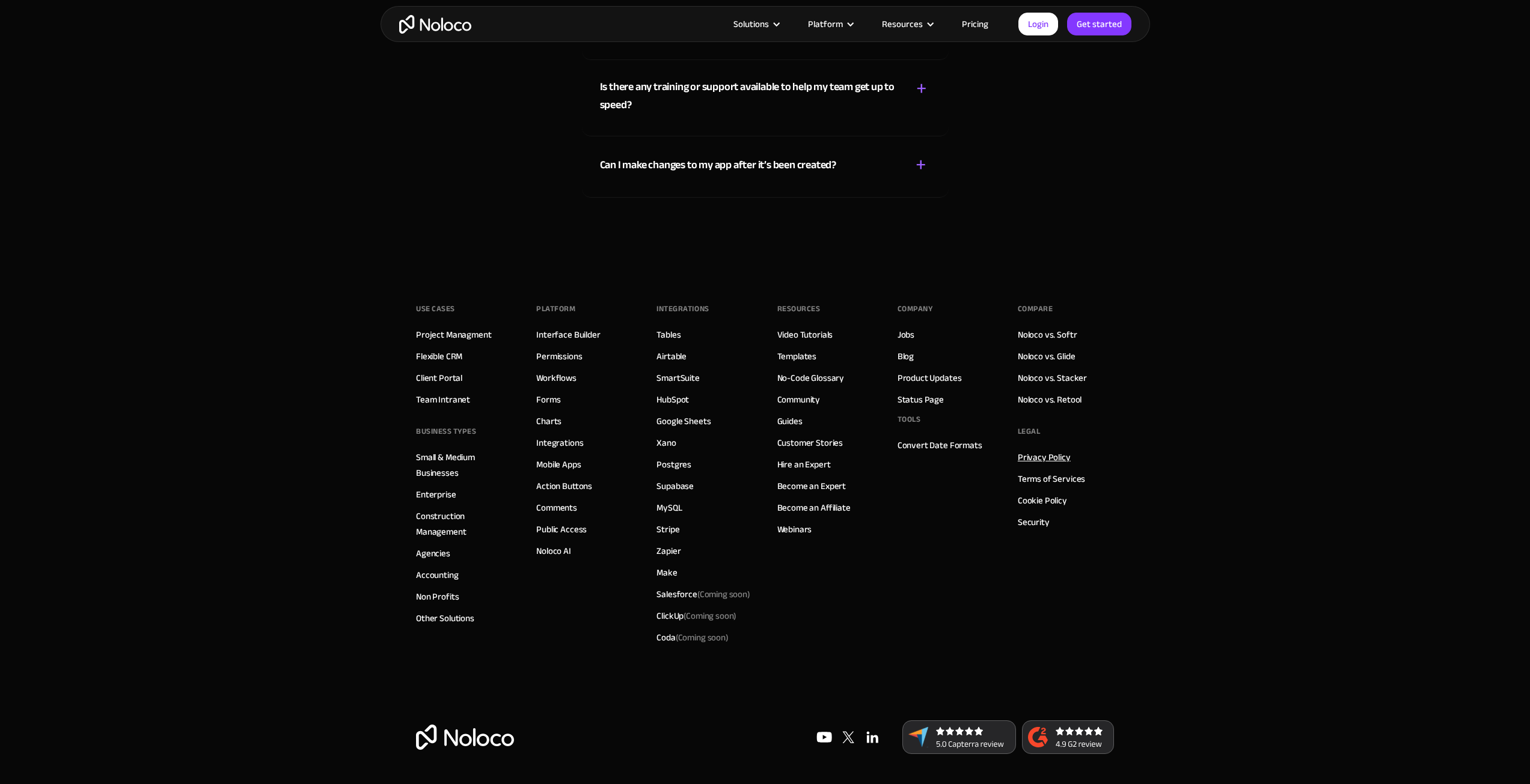
click at [1042, 456] on link "Privacy Policy" at bounding box center [1044, 458] width 52 height 16
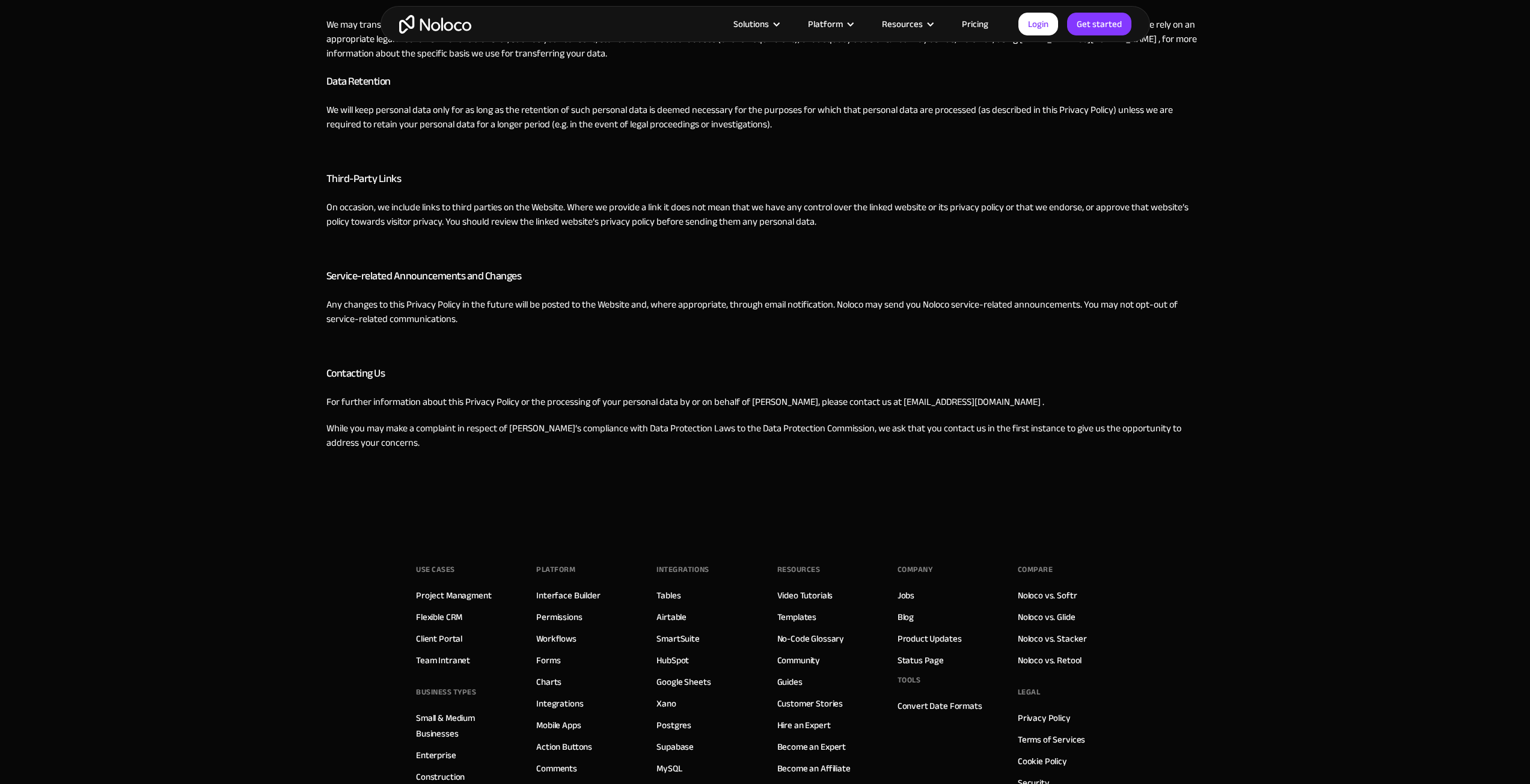
scroll to position [1923, 0]
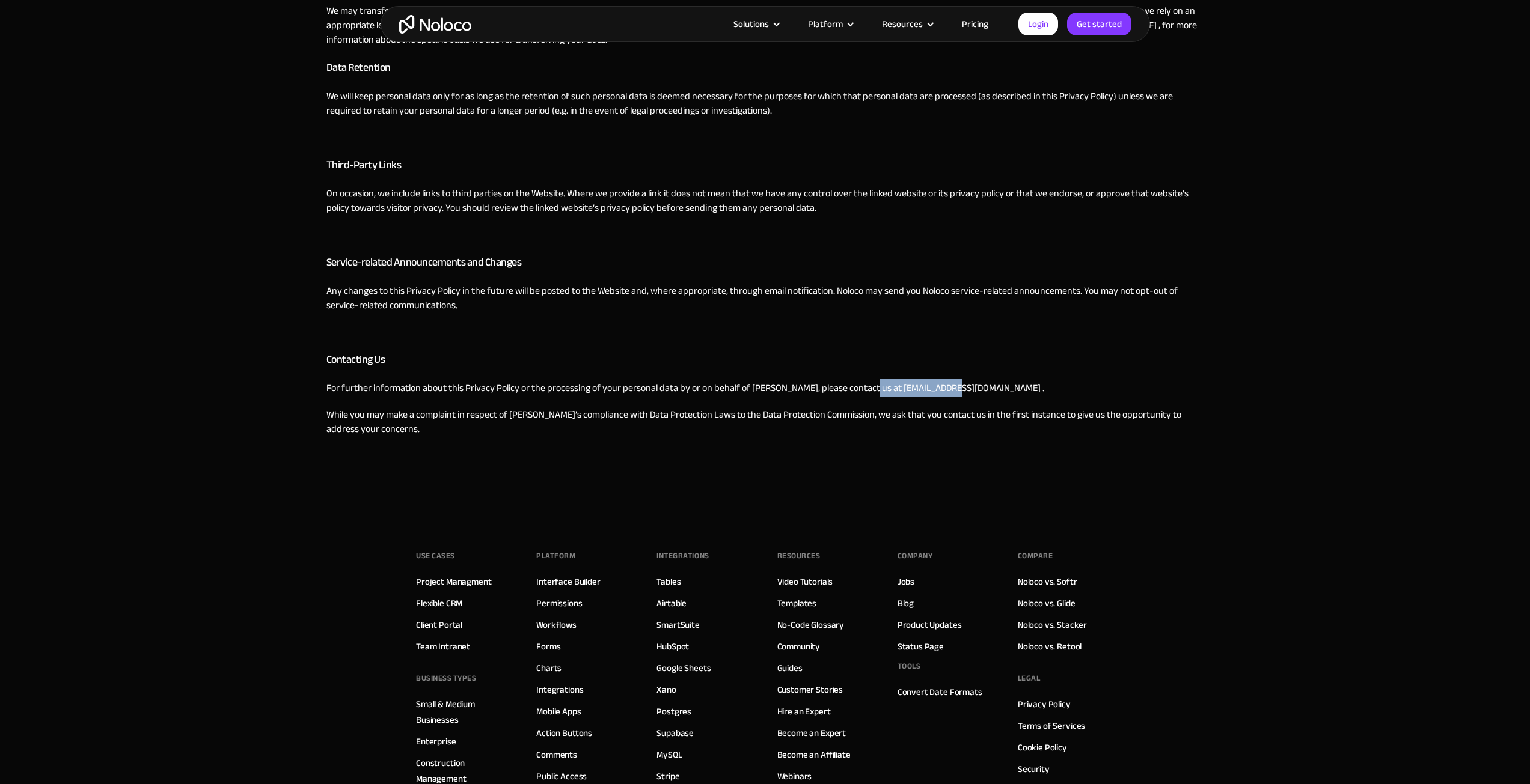
drag, startPoint x: 860, startPoint y: 389, endPoint x: 947, endPoint y: 393, distance: 87.1
click at [947, 393] on p "For further information about this Privacy Policy or the processing of your per…" at bounding box center [765, 388] width 878 height 15
click at [931, 389] on p "For further information about this Privacy Policy or the processing of your per…" at bounding box center [765, 388] width 878 height 15
drag, startPoint x: 936, startPoint y: 391, endPoint x: 862, endPoint y: 383, distance: 74.4
click at [862, 383] on p "For further information about this Privacy Policy or the processing of your per…" at bounding box center [765, 388] width 878 height 15
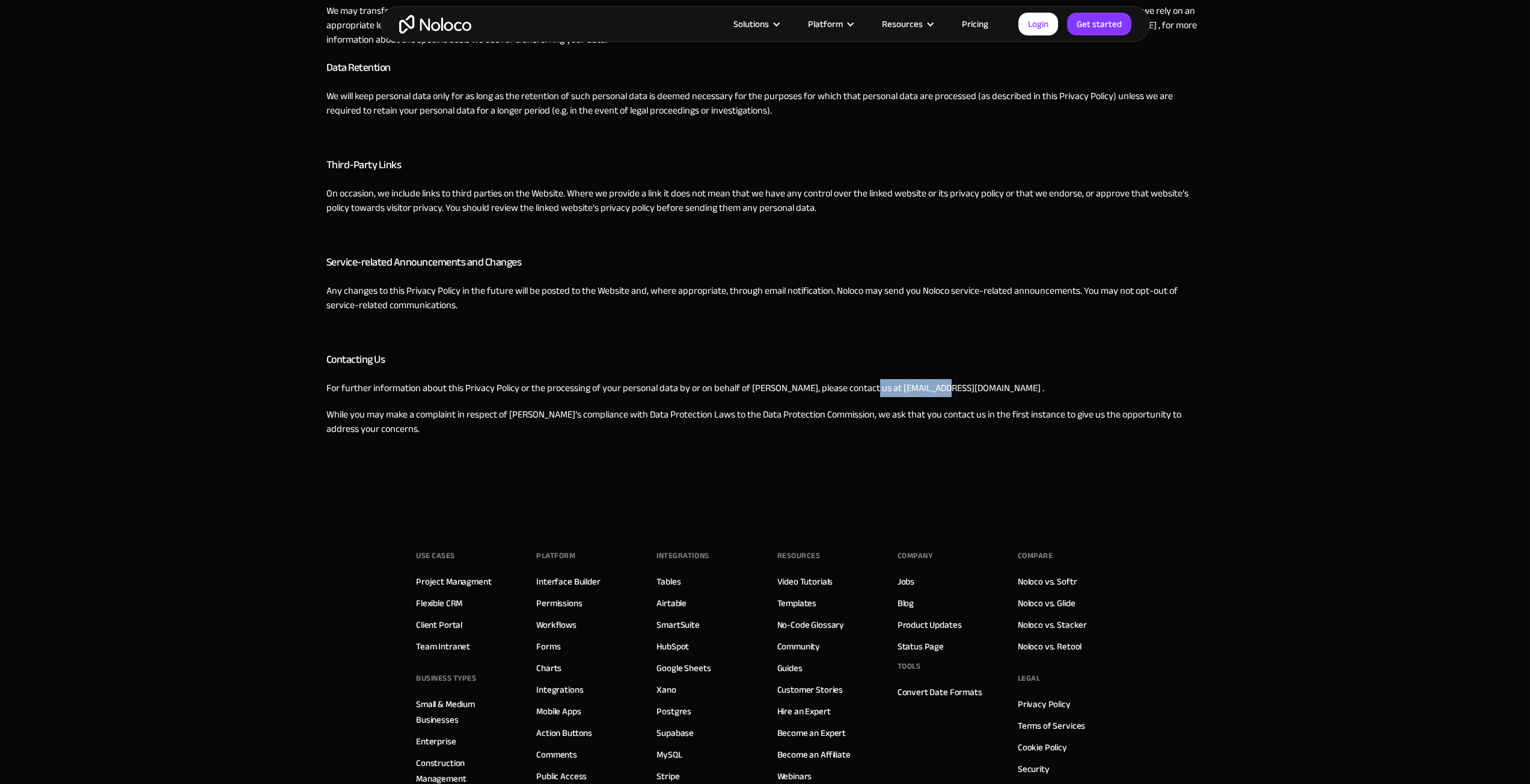
copy p "support@noloco.io"
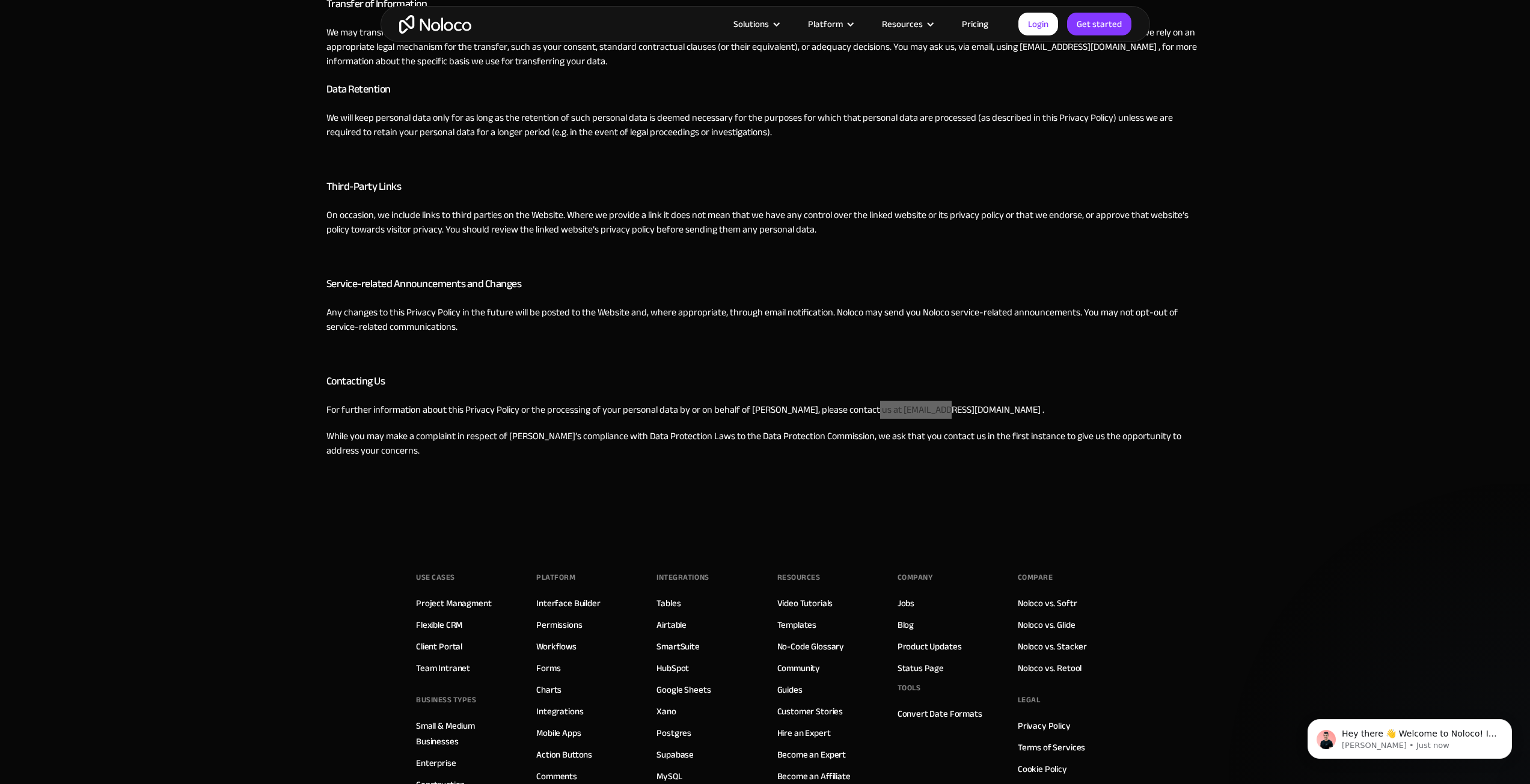
scroll to position [1862, 0]
